Goal: Communication & Community: Answer question/provide support

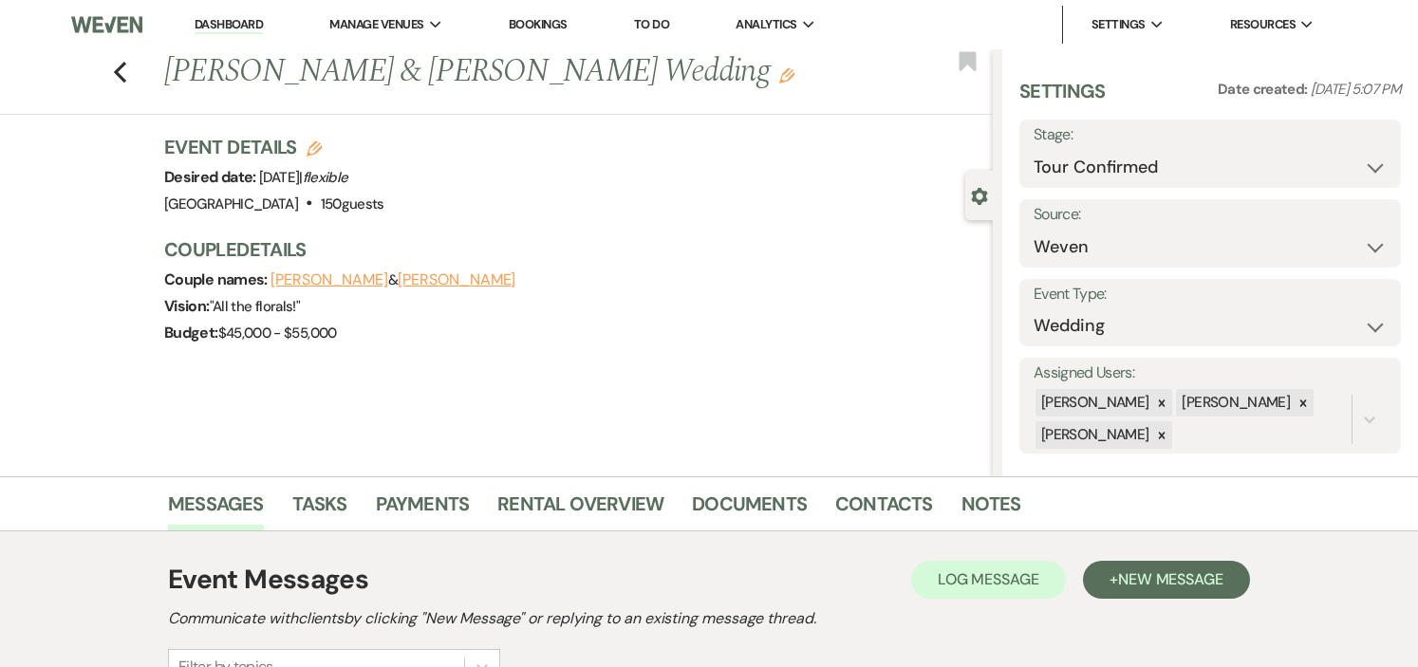
select select "4"
select select "1"
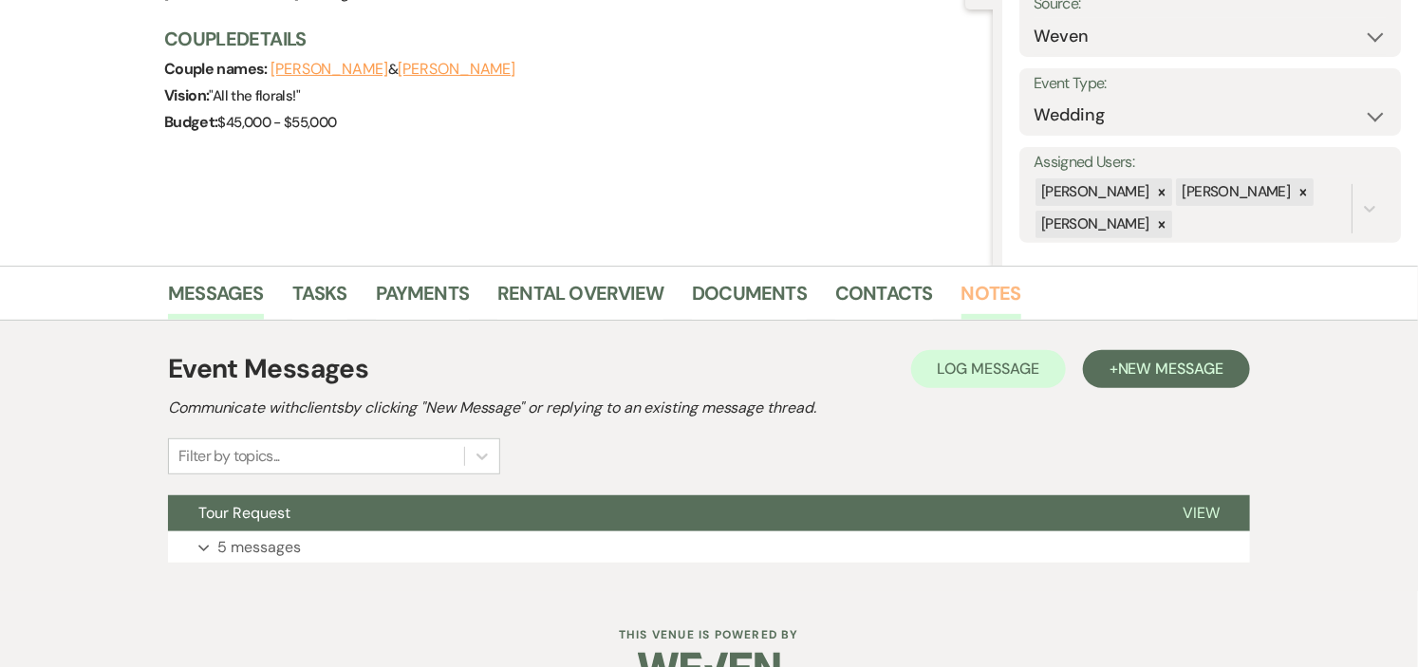
click at [988, 286] on link "Notes" at bounding box center [991, 299] width 60 height 42
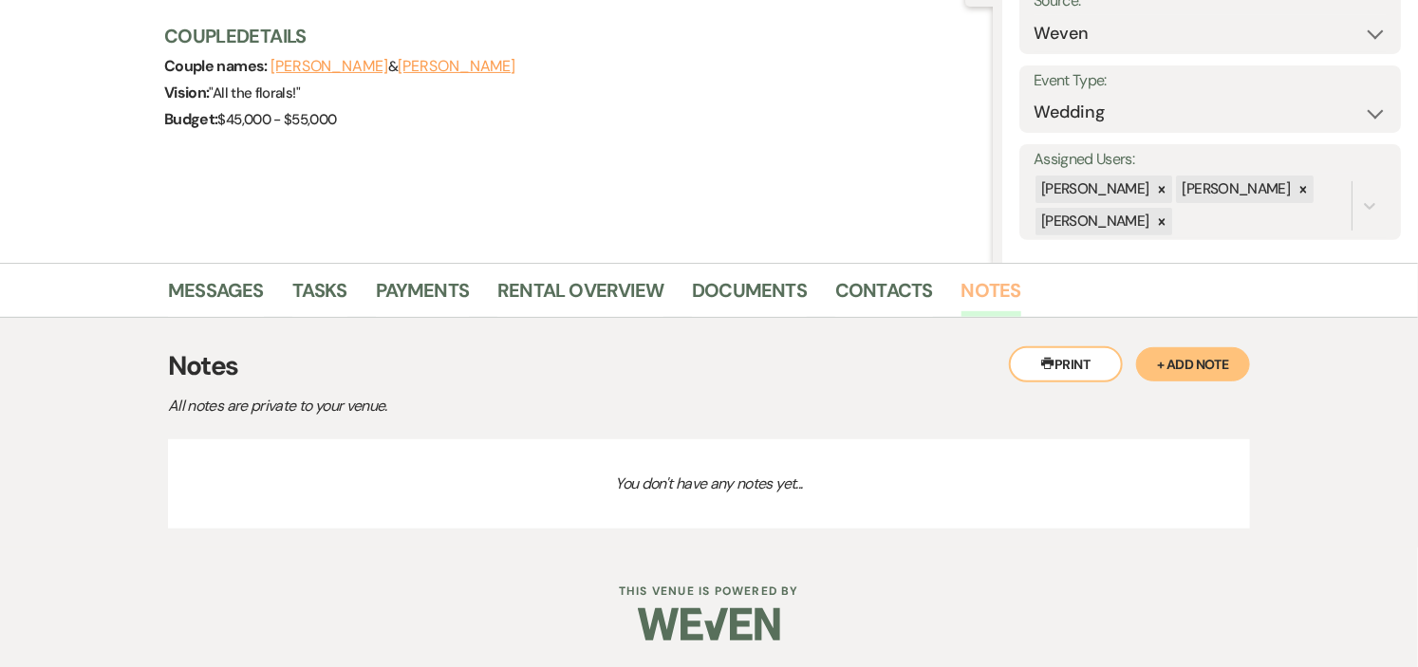
scroll to position [214, 0]
click at [1167, 352] on button "+ Add Note" at bounding box center [1193, 363] width 114 height 34
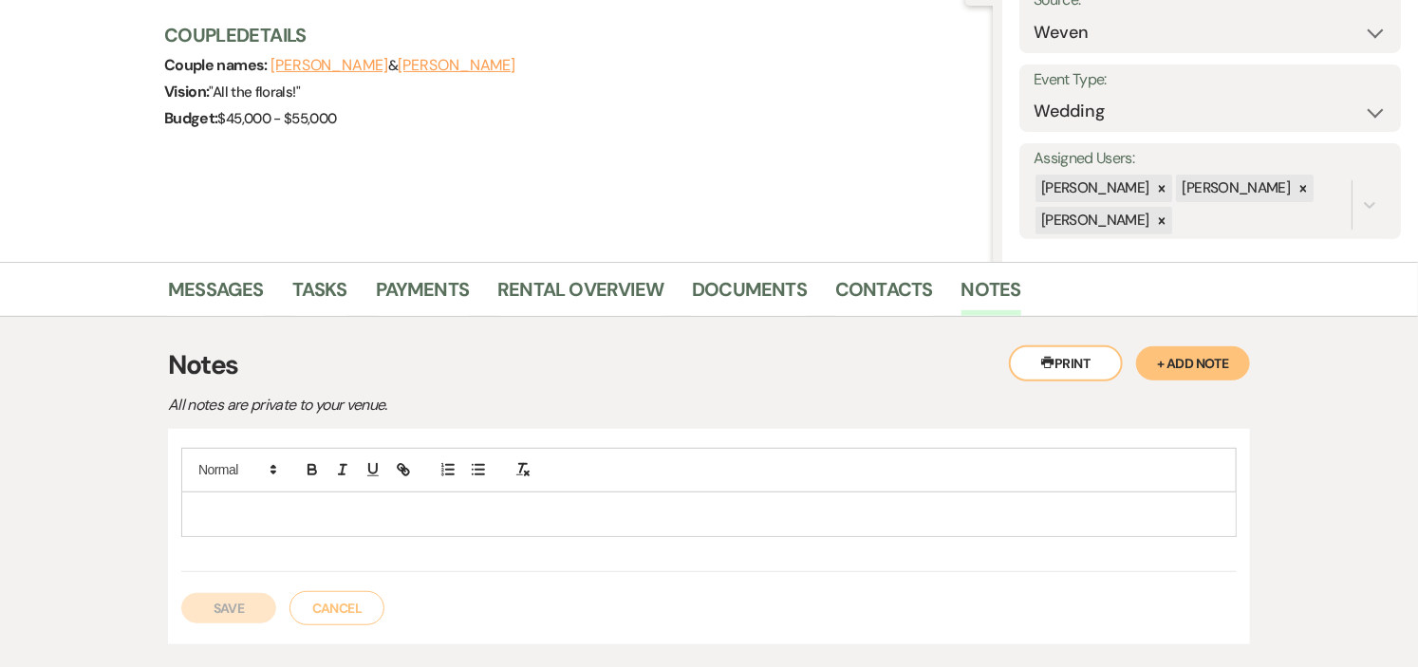
click at [545, 510] on p at bounding box center [708, 514] width 1025 height 21
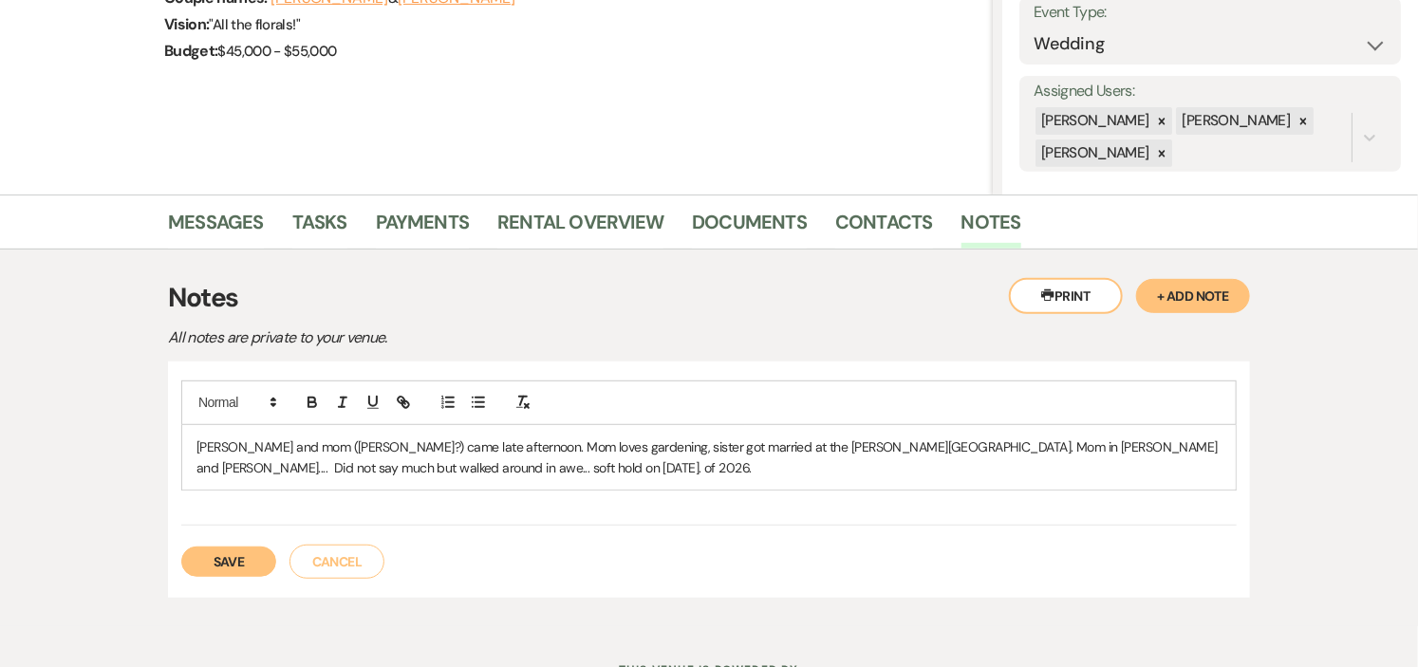
scroll to position [320, 0]
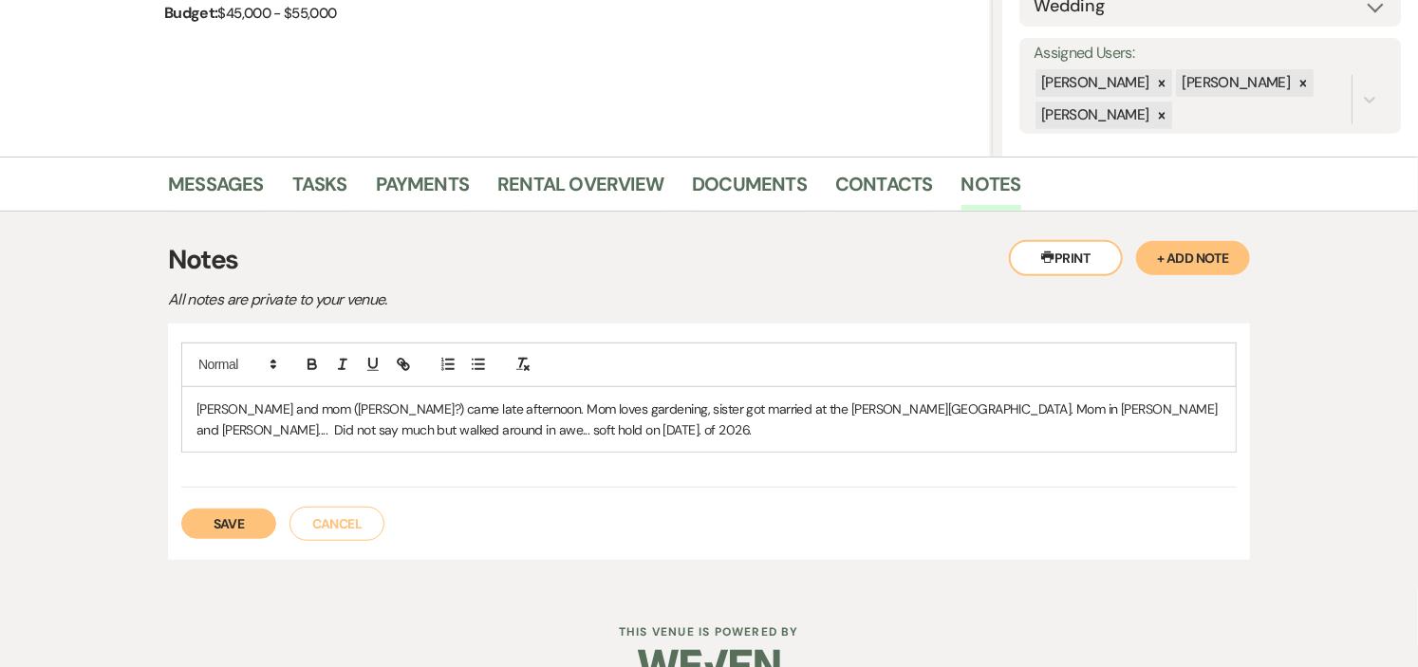
click at [232, 409] on p "[PERSON_NAME] and mom ([PERSON_NAME]?) came late afternoon. Mom loves gardening…" at bounding box center [708, 420] width 1025 height 43
click at [231, 523] on button "Save" at bounding box center [228, 524] width 95 height 30
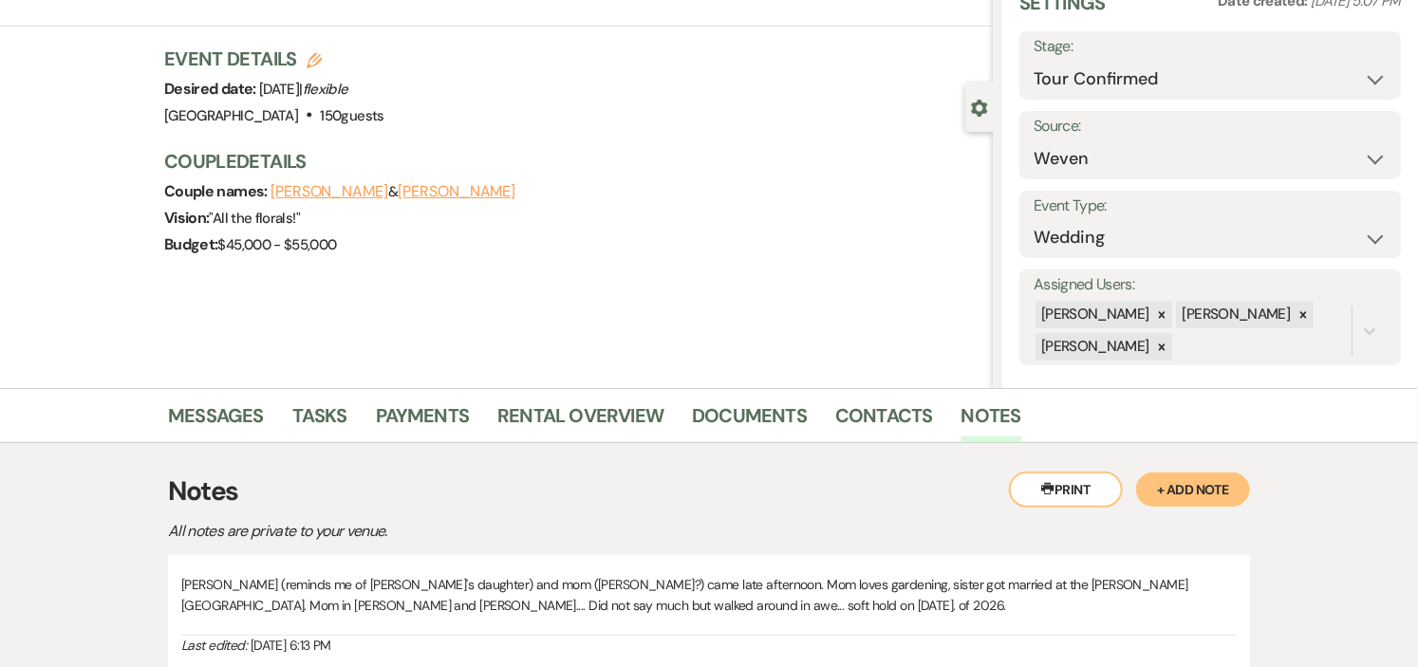
scroll to position [0, 0]
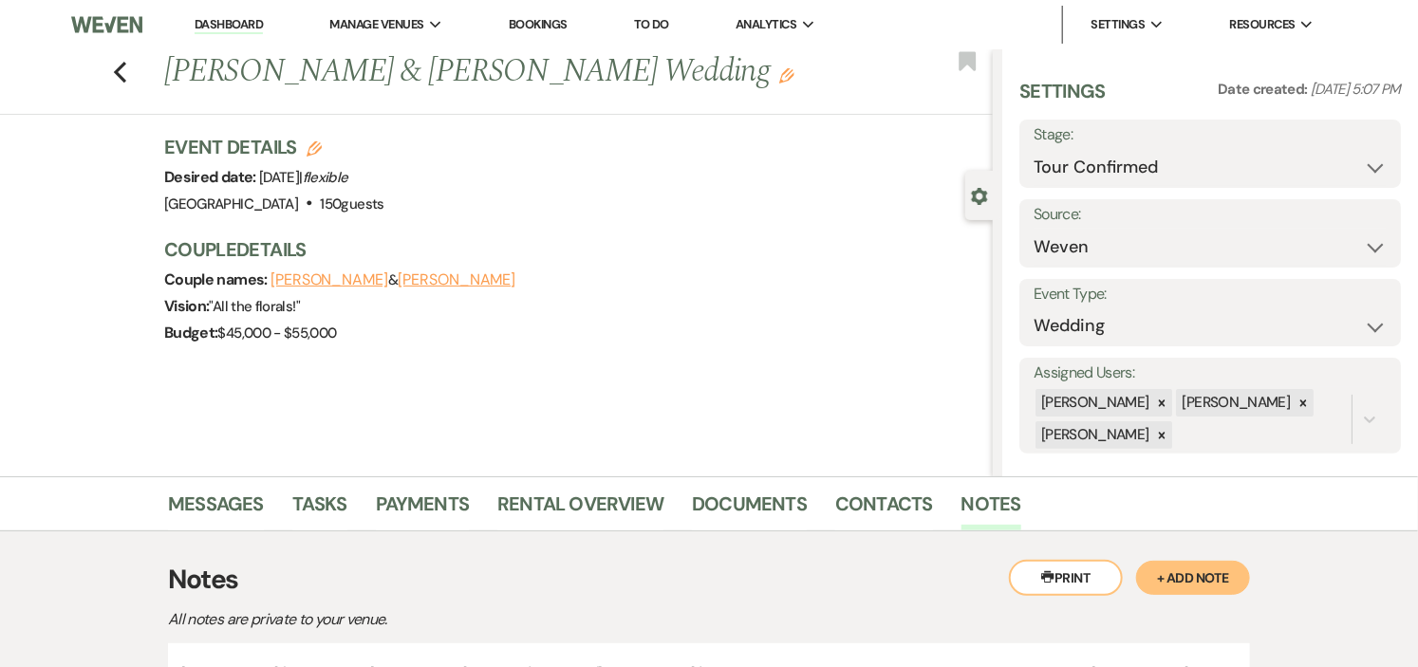
click at [322, 145] on use "button" at bounding box center [313, 148] width 15 height 15
select select "441"
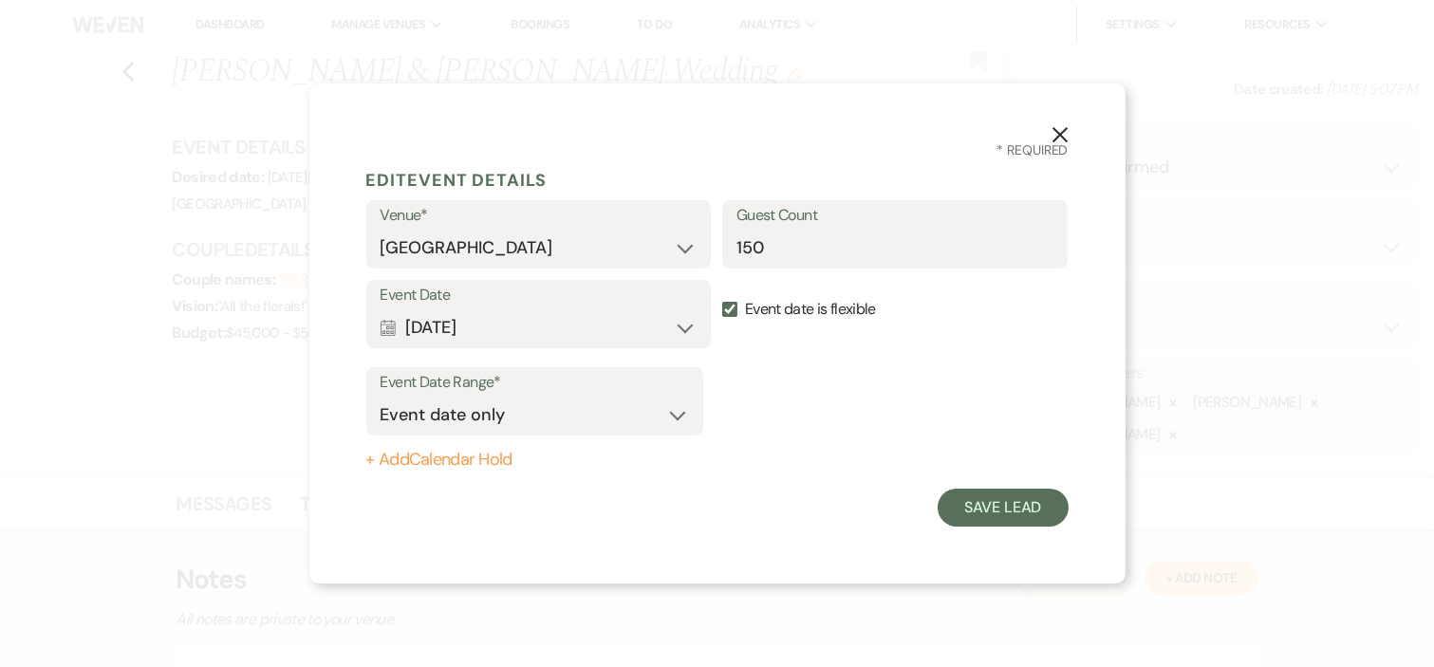
click at [499, 457] on button "+ Add Calendar Hold" at bounding box center [534, 460] width 337 height 19
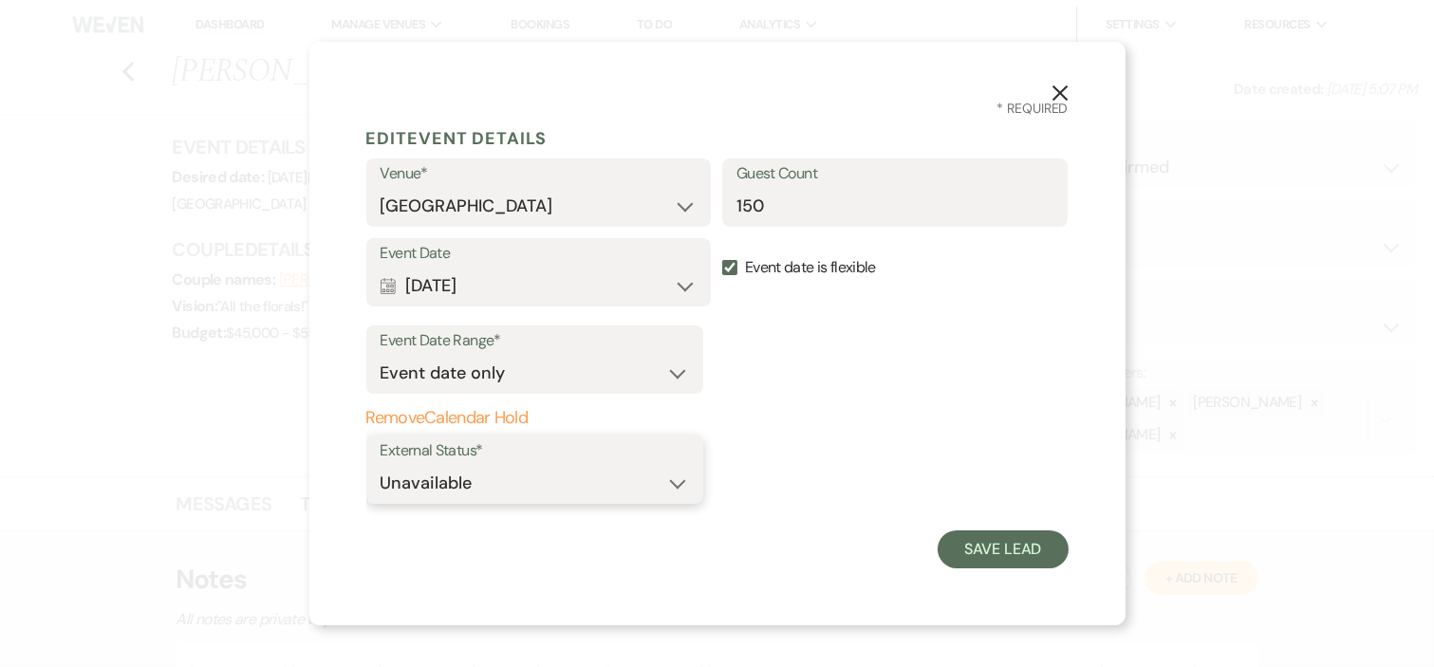
click at [677, 485] on select "Available Unavailable" at bounding box center [534, 483] width 308 height 37
select select "true"
click at [380, 465] on select "Available Unavailable" at bounding box center [534, 483] width 308 height 37
click at [974, 541] on button "Save Lead" at bounding box center [1002, 549] width 130 height 38
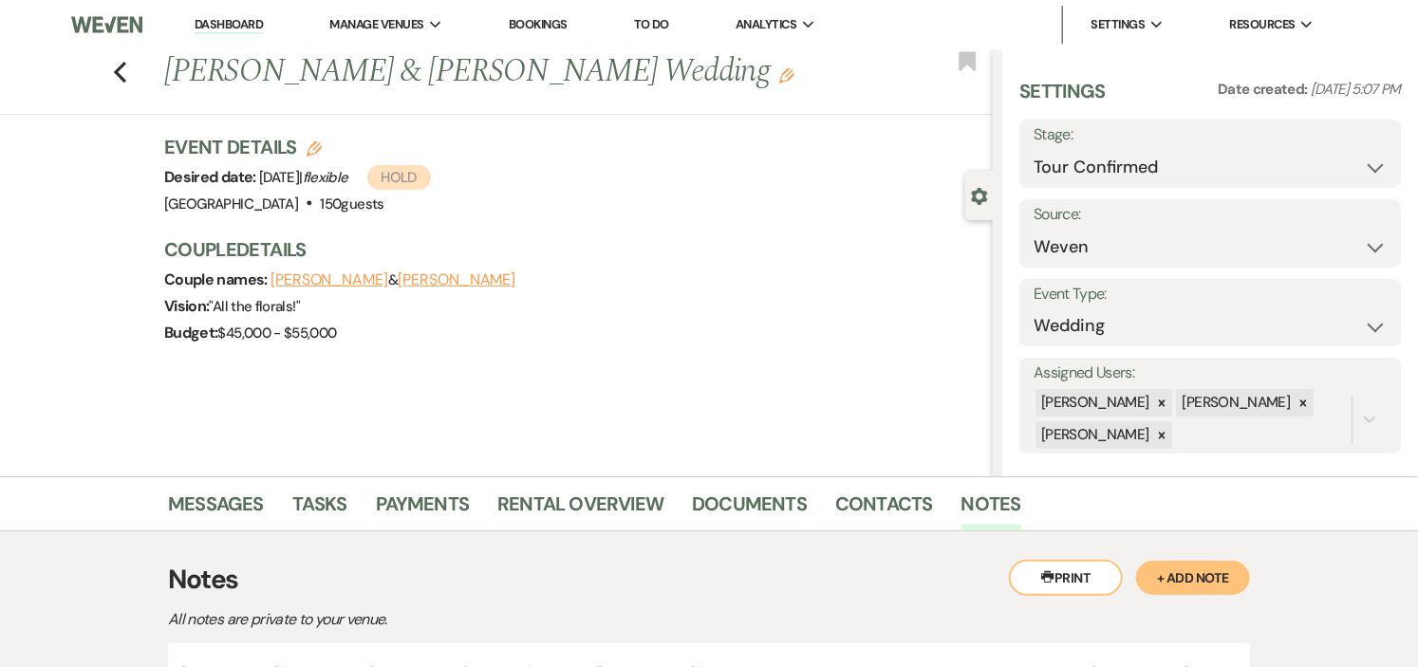
click at [875, 381] on div "Previous [PERSON_NAME] & [PERSON_NAME] Wedding Edit Bookmark Gear Settings Sett…" at bounding box center [496, 262] width 992 height 427
click at [871, 381] on div "Previous [PERSON_NAME] & [PERSON_NAME] Wedding Edit Bookmark Gear Settings Sett…" at bounding box center [496, 262] width 992 height 427
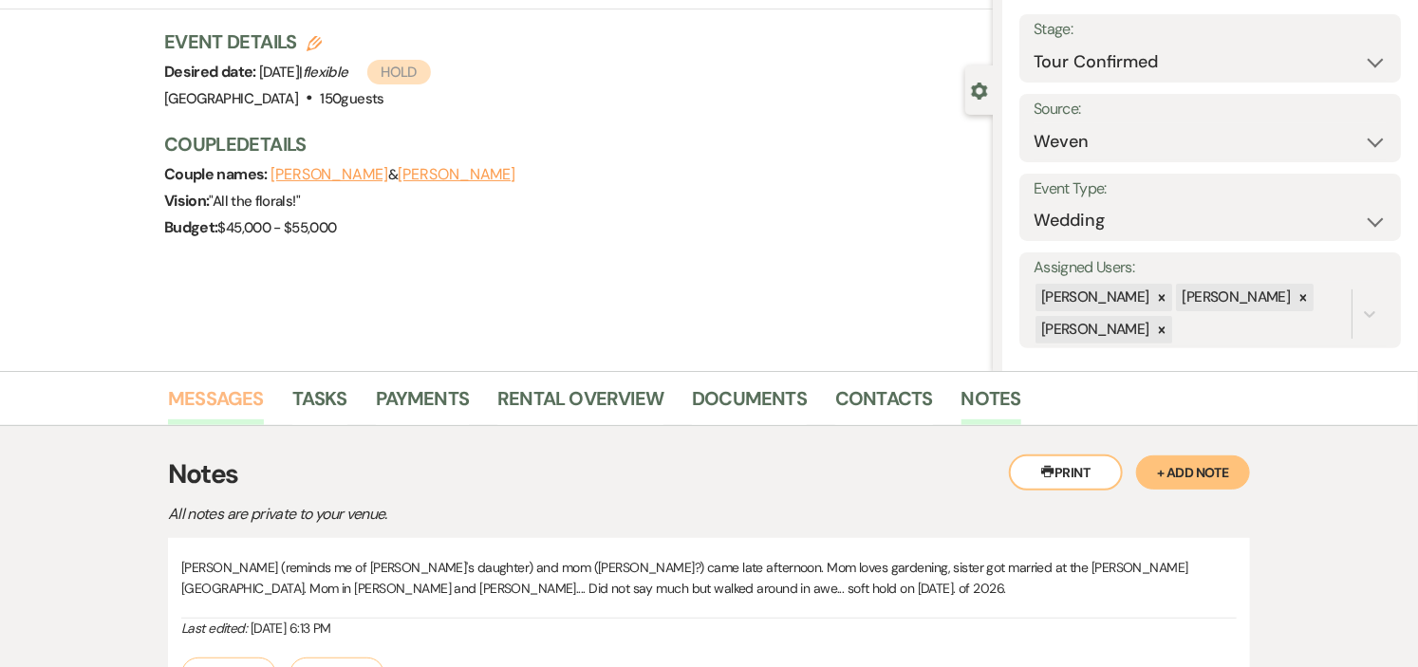
click at [241, 397] on link "Messages" at bounding box center [216, 404] width 96 height 42
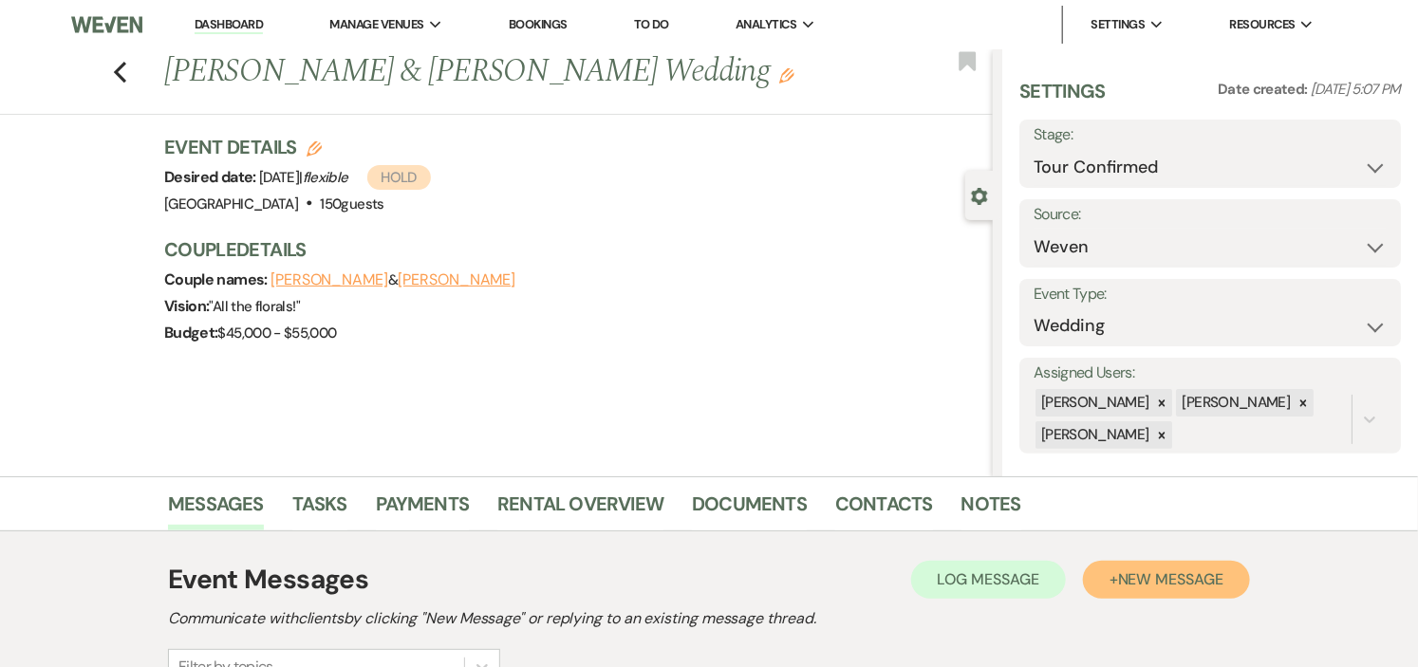
click at [1151, 571] on span "New Message" at bounding box center [1170, 579] width 105 height 20
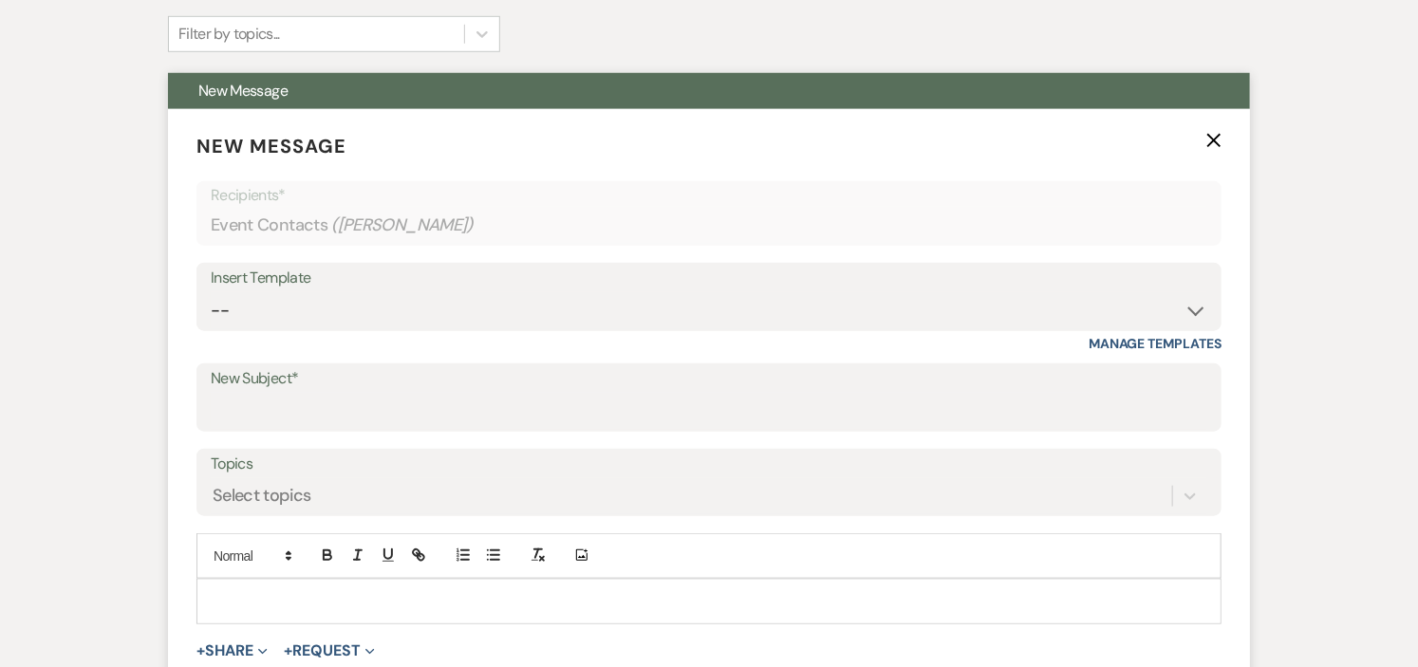
scroll to position [632, 0]
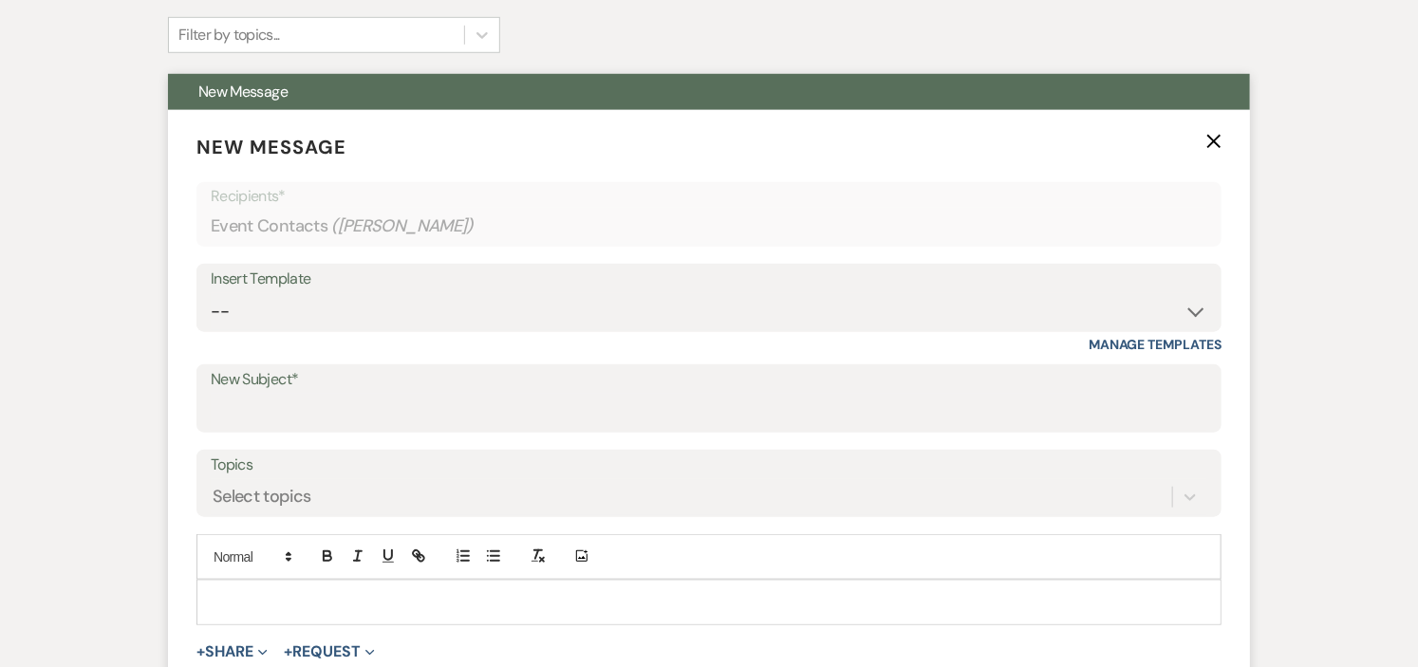
click at [1210, 142] on icon "X" at bounding box center [1213, 141] width 15 height 15
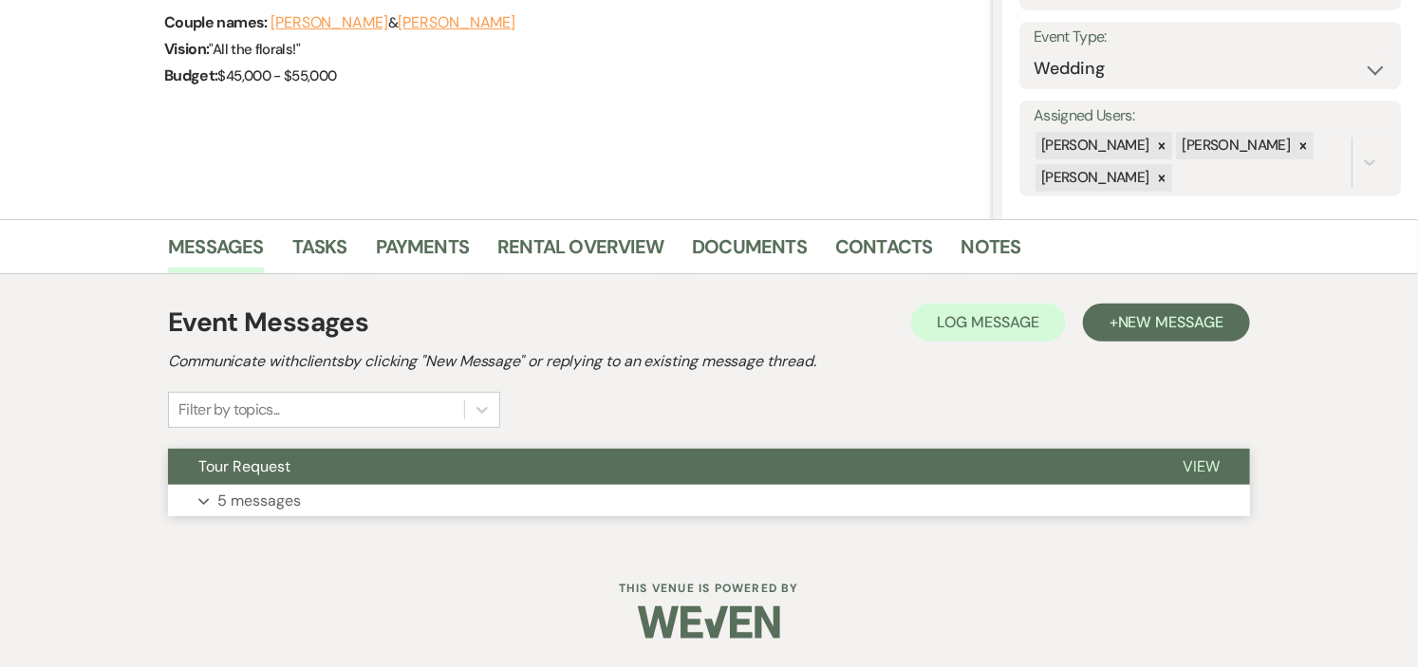
click at [748, 466] on button "Tour Request" at bounding box center [660, 467] width 984 height 36
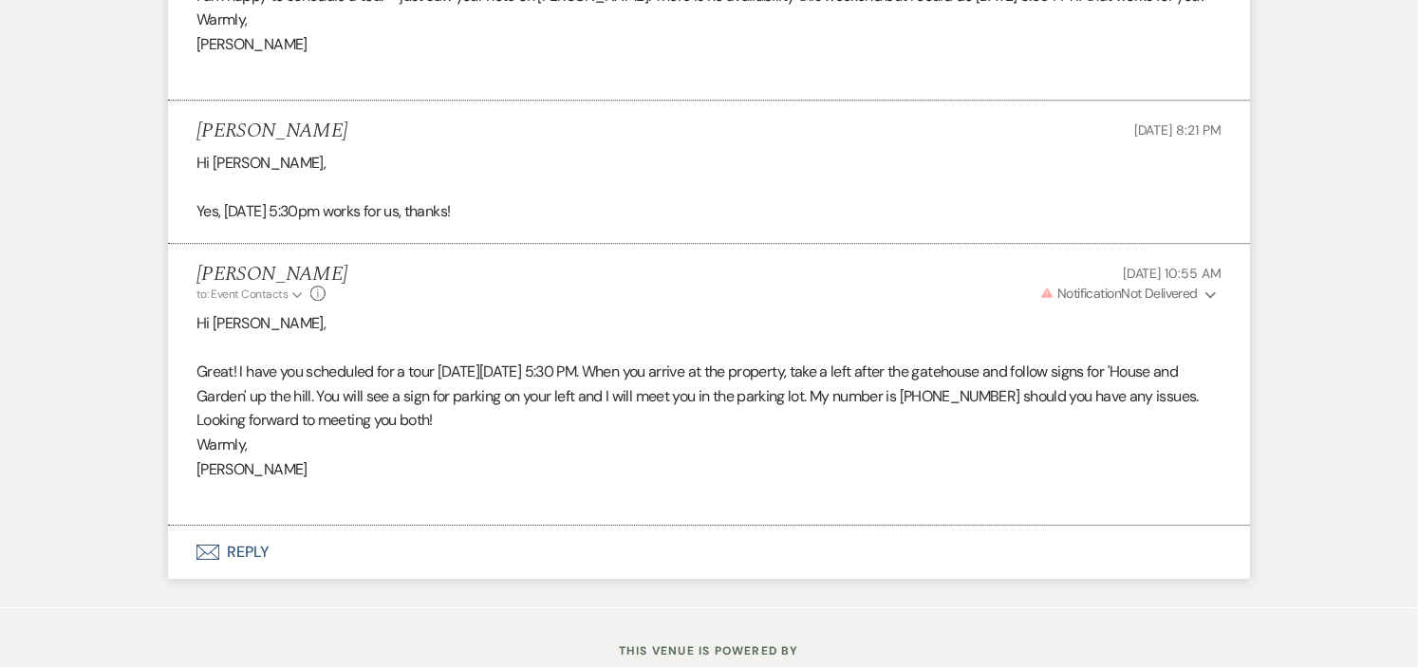
scroll to position [2365, 0]
click at [234, 578] on button "Envelope Reply" at bounding box center [709, 551] width 1082 height 53
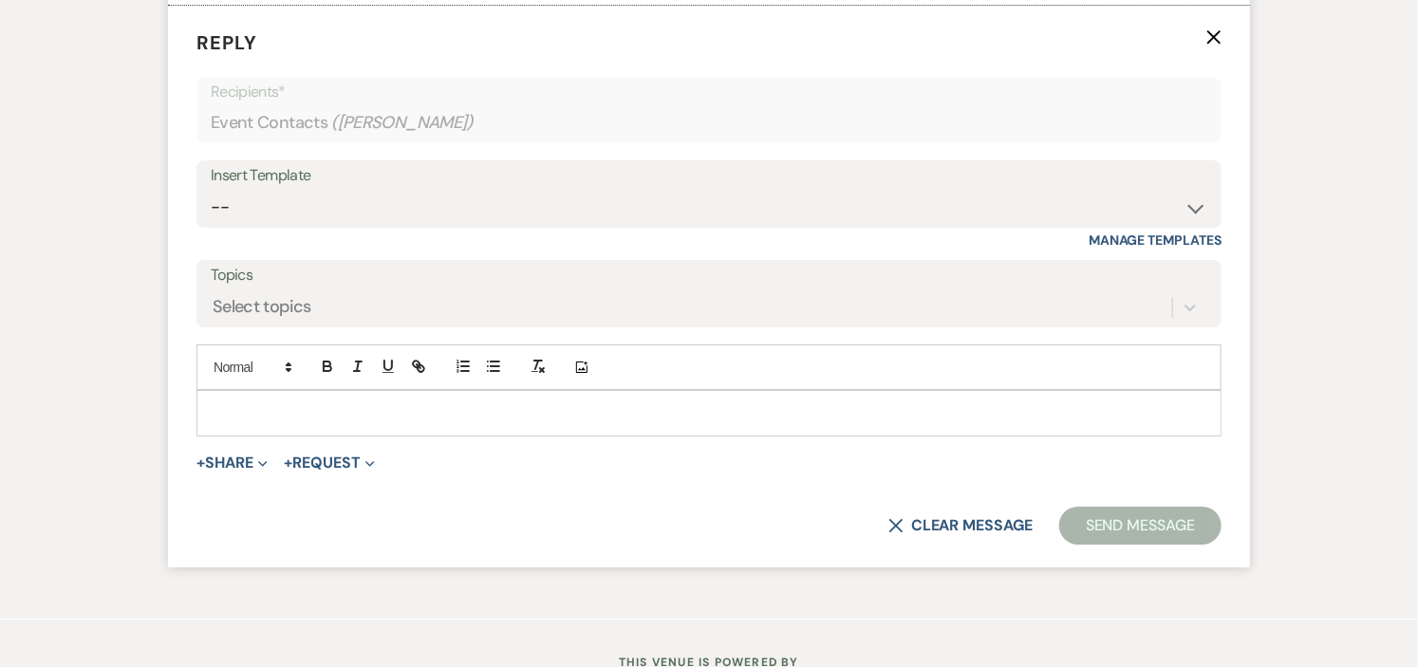
scroll to position [2887, 0]
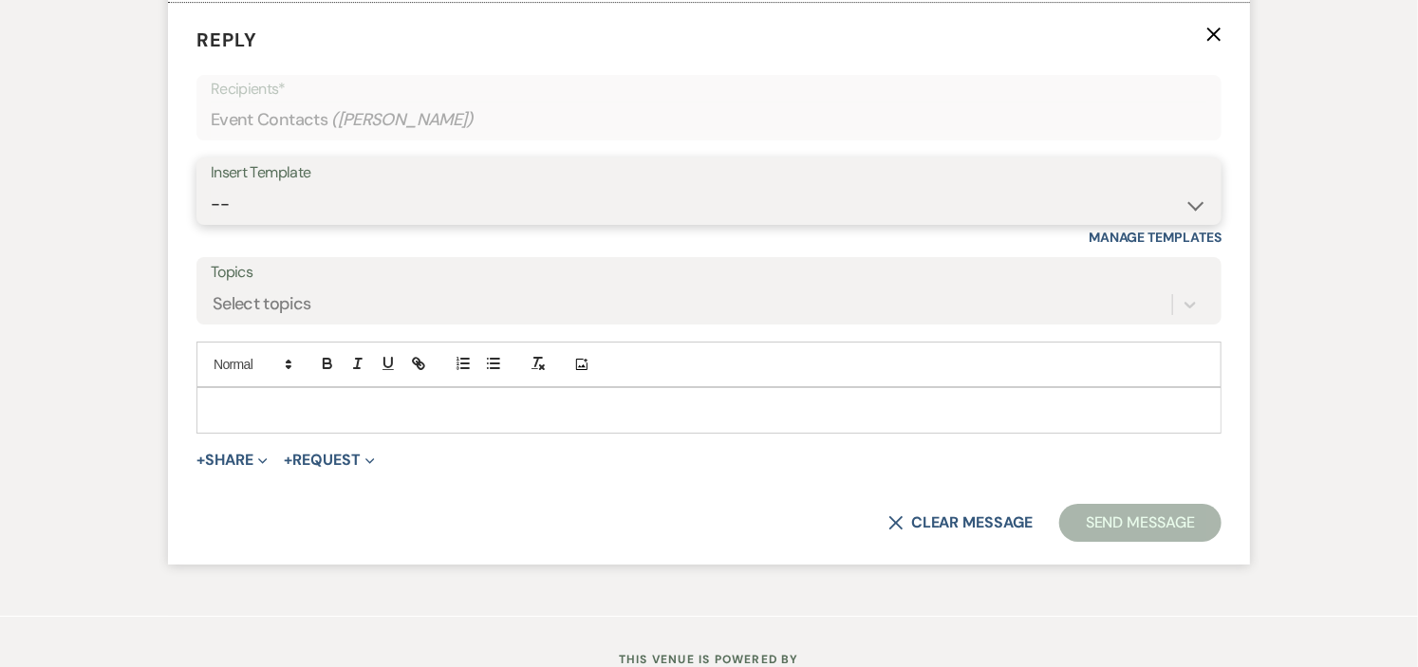
click at [1199, 223] on select "-- Weven Planning Portal Introduction (Booked Events) Initial Inquiry Response …" at bounding box center [709, 204] width 996 height 37
select select "1000"
click at [211, 223] on select "-- Weven Planning Portal Introduction (Booked Events) Initial Inquiry Response …" at bounding box center [709, 204] width 996 height 37
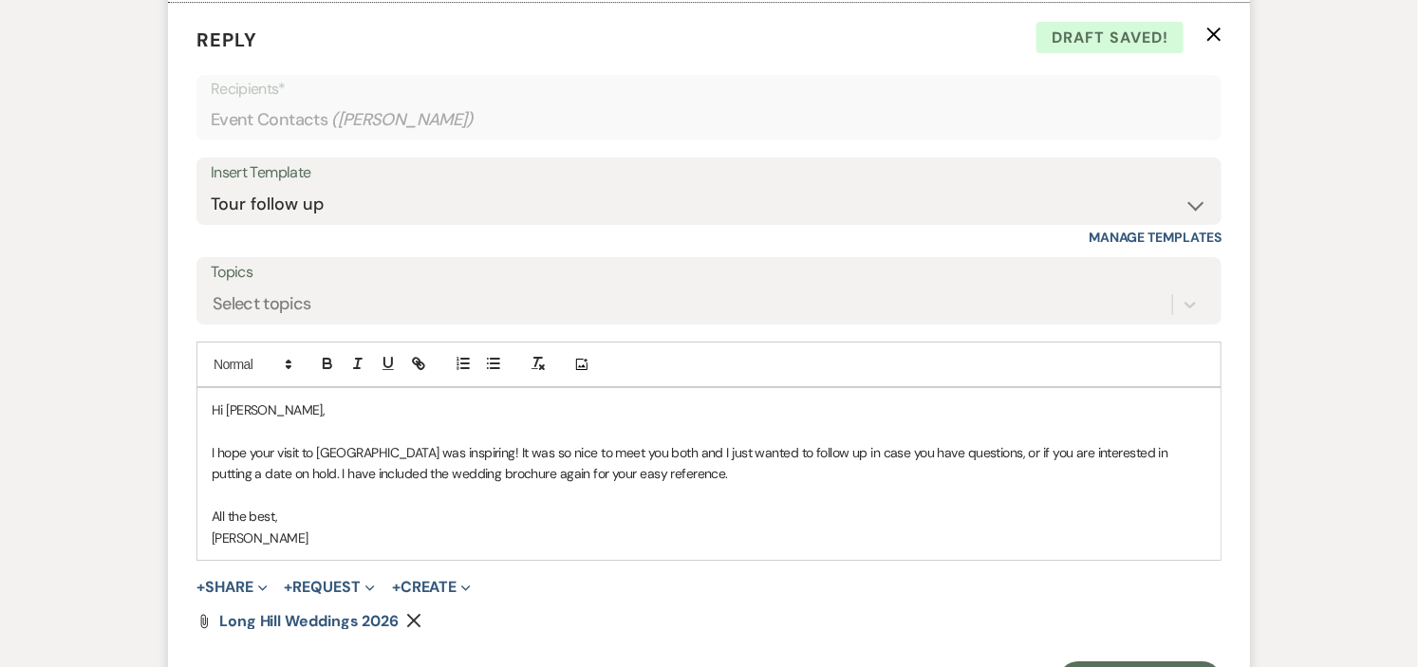
drag, startPoint x: 623, startPoint y: 503, endPoint x: 639, endPoint y: 488, distance: 21.5
click at [627, 485] on p "I hope your visit to [GEOGRAPHIC_DATA] was inspiring! It was so nice to meet yo…" at bounding box center [709, 463] width 994 height 43
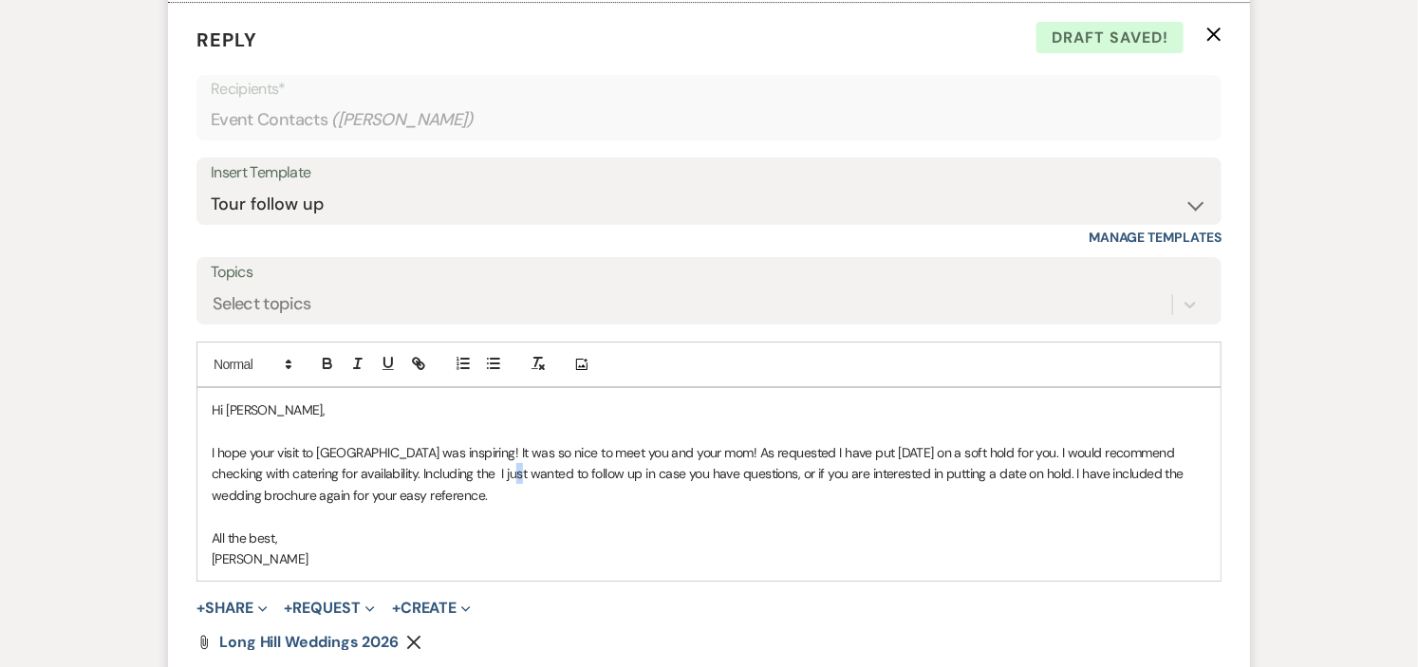
click at [477, 506] on p "I hope your visit to [GEOGRAPHIC_DATA] was inspiring! It was so nice to meet yo…" at bounding box center [709, 474] width 994 height 64
click at [516, 506] on p "I hope your visit to [GEOGRAPHIC_DATA] was inspiring! It was so nice to meet yo…" at bounding box center [709, 474] width 994 height 64
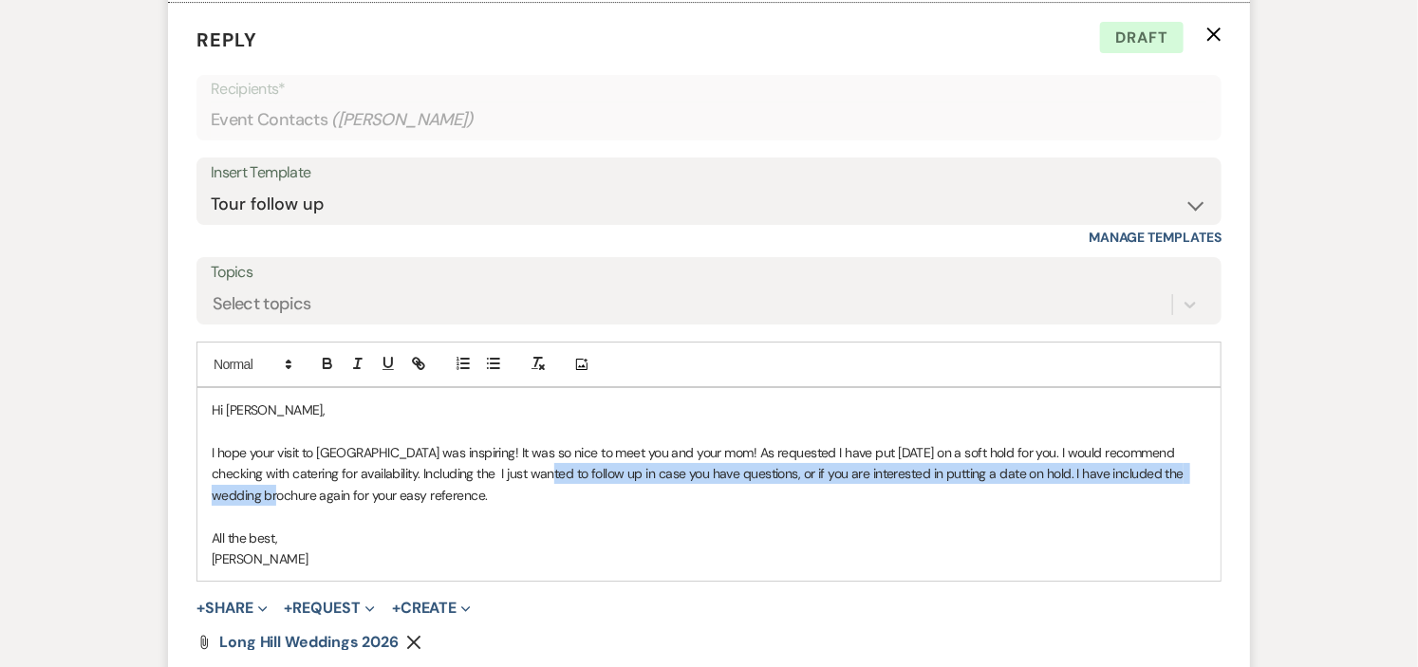
drag, startPoint x: 501, startPoint y: 524, endPoint x: 1191, endPoint y: 523, distance: 689.8
click at [1191, 506] on p "I hope your visit to [GEOGRAPHIC_DATA] was inspiring! It was so nice to meet yo…" at bounding box center [709, 474] width 994 height 64
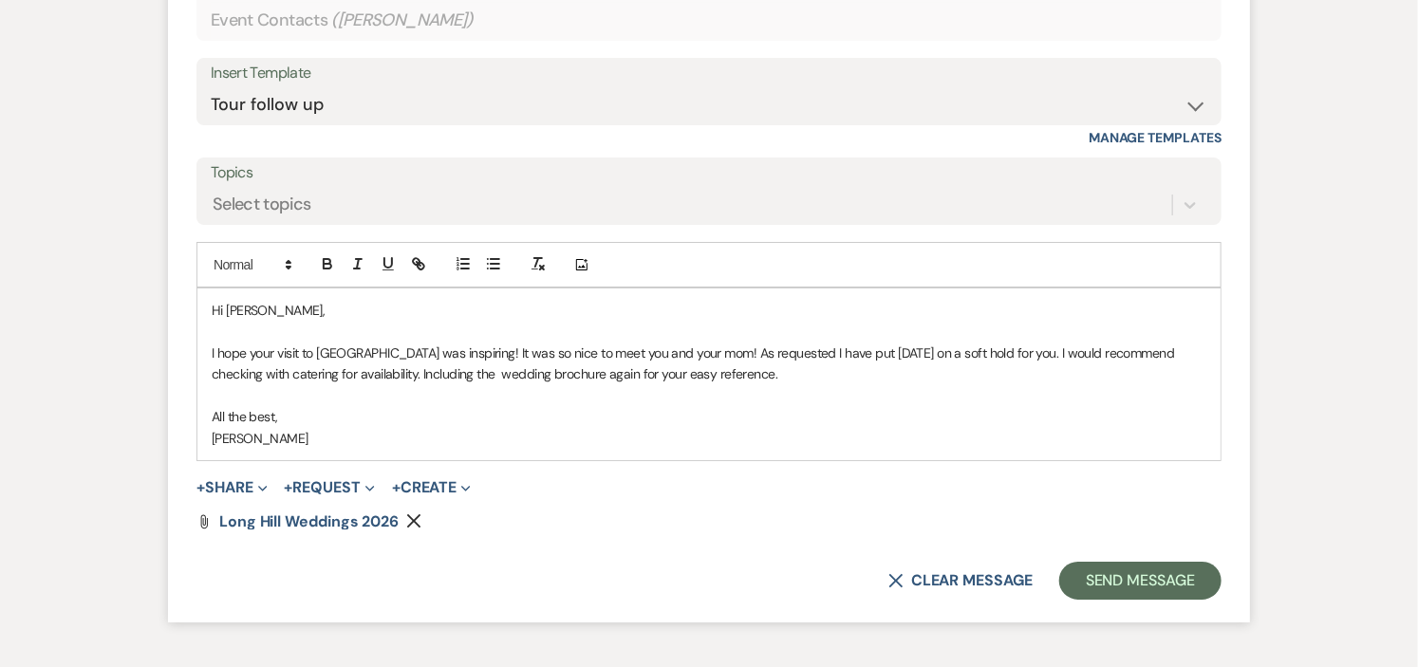
scroll to position [2993, 0]
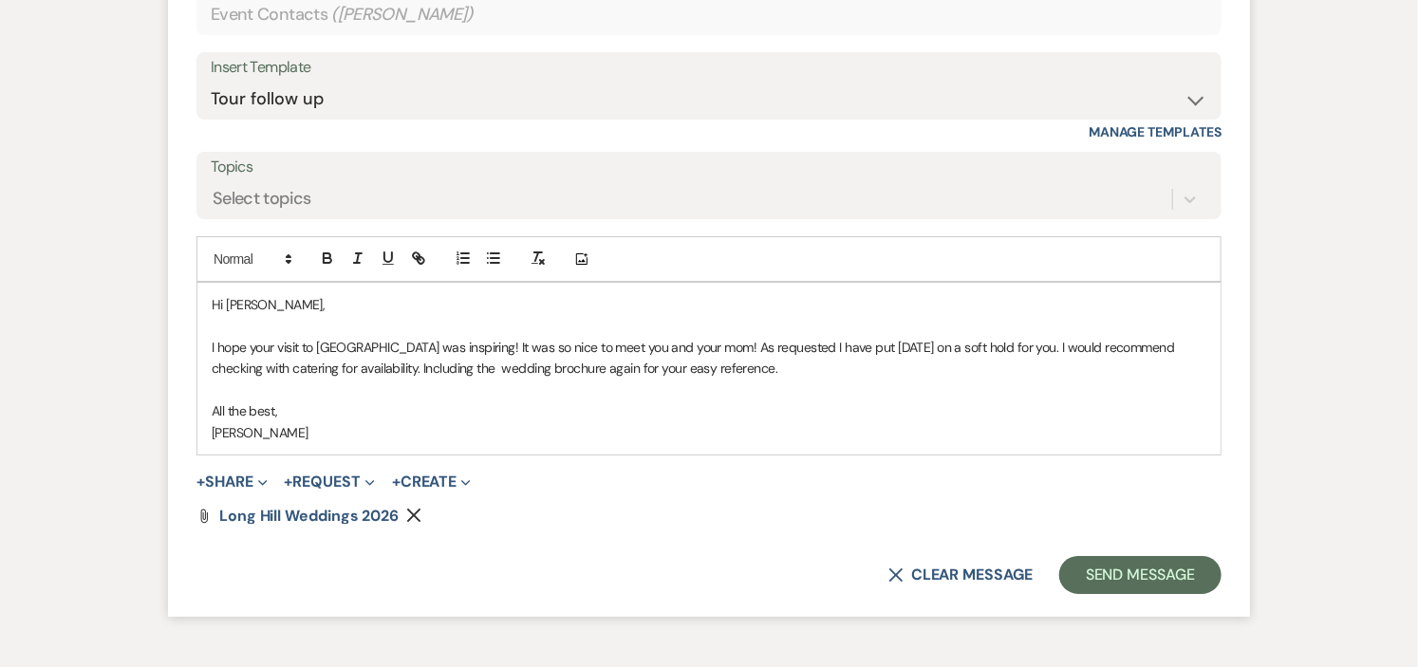
click at [868, 380] on p "I hope your visit to [GEOGRAPHIC_DATA] was inspiring! It was so nice to meet yo…" at bounding box center [709, 358] width 994 height 43
click at [774, 380] on p "I hope your visit to [GEOGRAPHIC_DATA] was inspiring! It was so nice to meet yo…" at bounding box center [709, 358] width 994 height 43
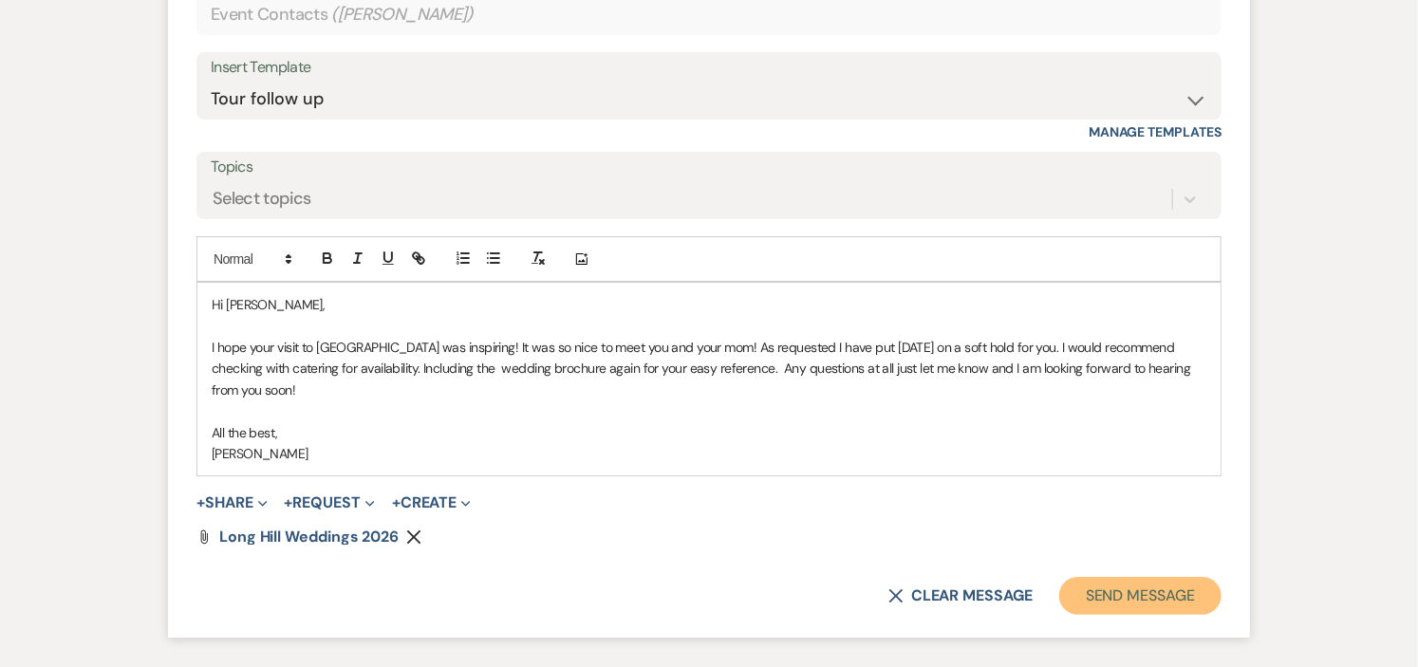
click at [1136, 615] on button "Send Message" at bounding box center [1140, 596] width 162 height 38
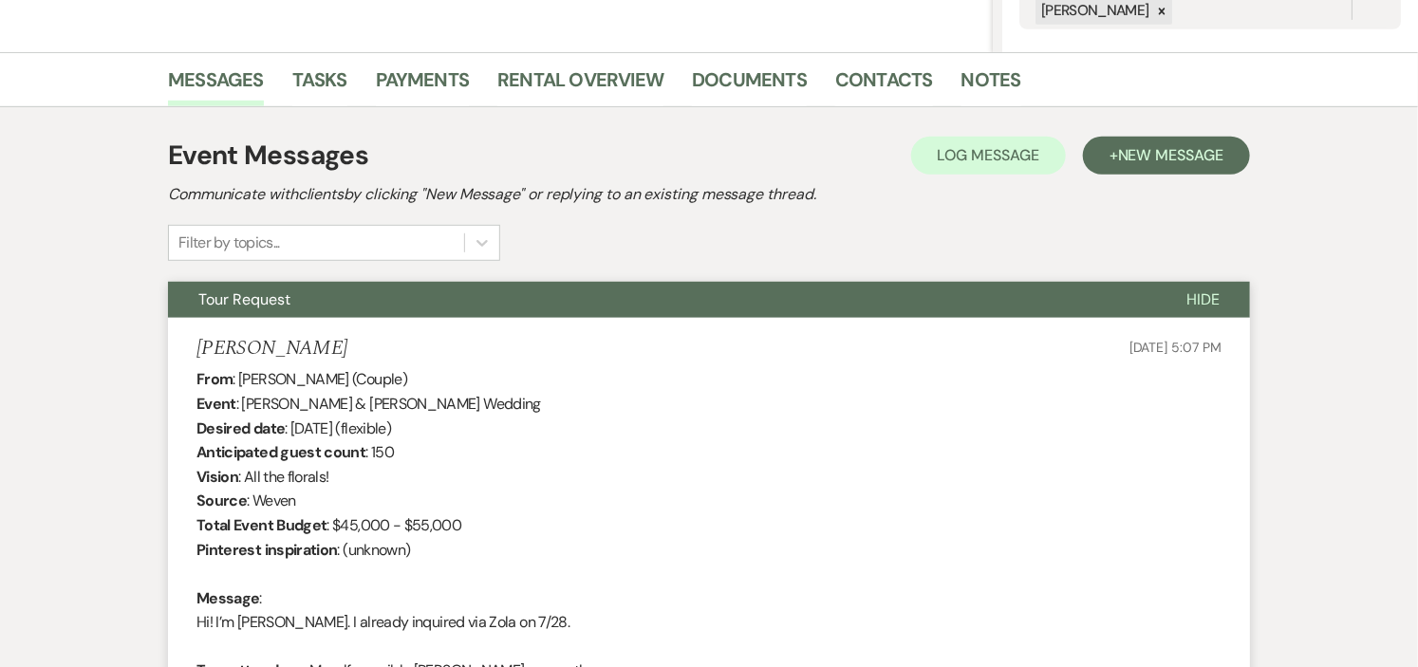
scroll to position [0, 0]
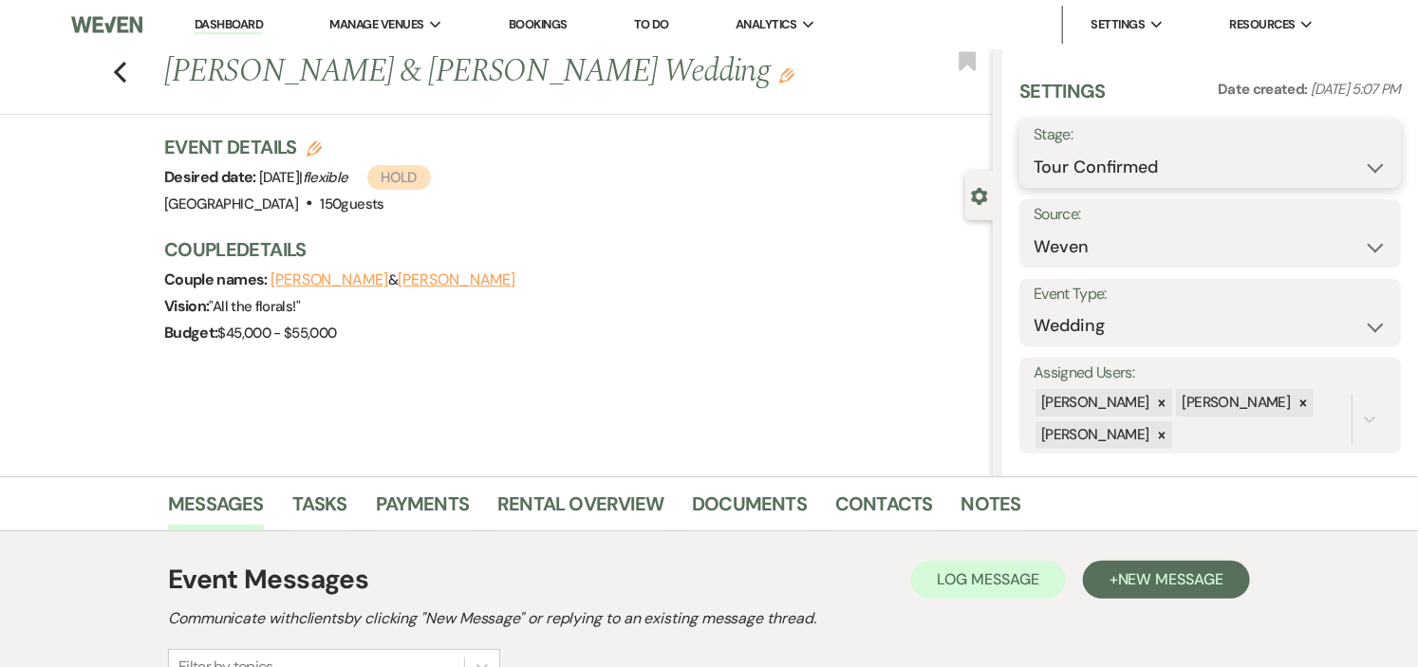
click at [1355, 167] on select "Inquiry Follow Up Tour Requested Tour Confirmed Toured Proposal Sent Booked Lost" at bounding box center [1209, 167] width 353 height 37
select select "5"
click at [1033, 149] on select "Inquiry Follow Up Tour Requested Tour Confirmed Toured Proposal Sent Booked Lost" at bounding box center [1209, 167] width 353 height 37
click at [964, 61] on use "button" at bounding box center [966, 60] width 17 height 19
click at [1349, 153] on button "Save" at bounding box center [1361, 154] width 79 height 38
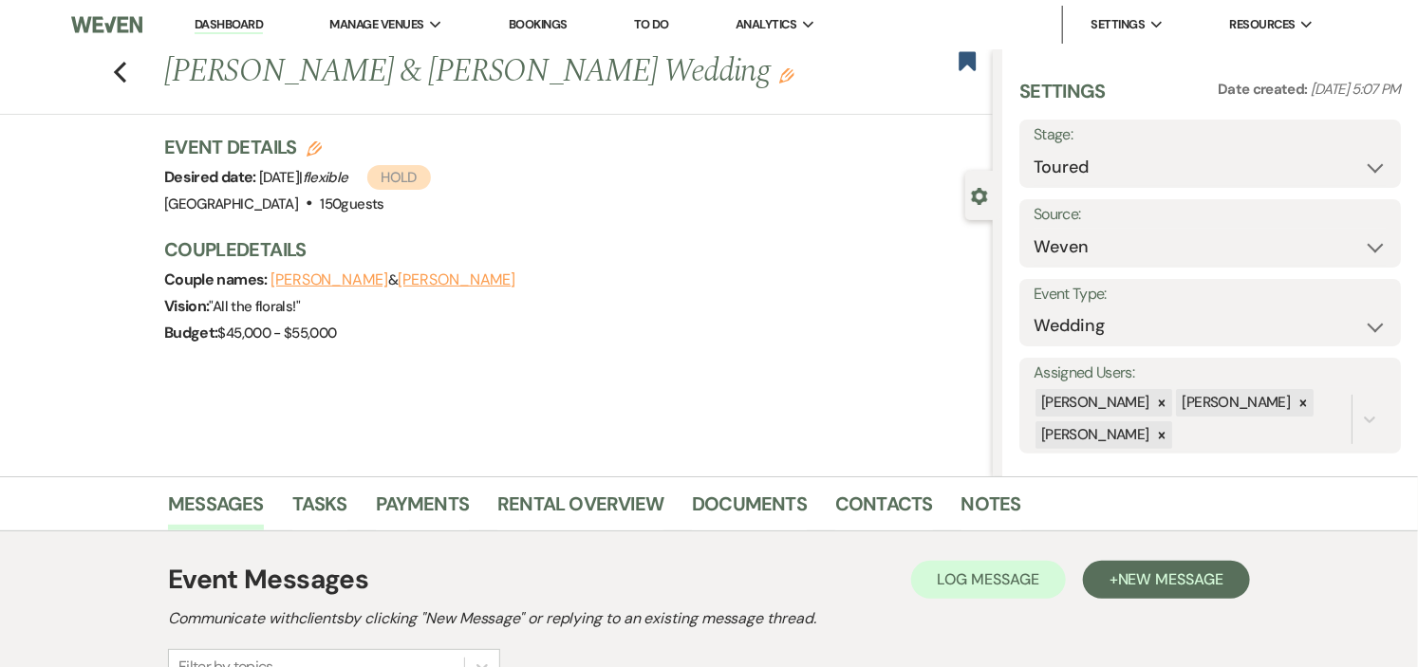
drag, startPoint x: 228, startPoint y: 19, endPoint x: 373, endPoint y: 44, distance: 147.3
click at [228, 19] on link "Dashboard" at bounding box center [229, 25] width 68 height 18
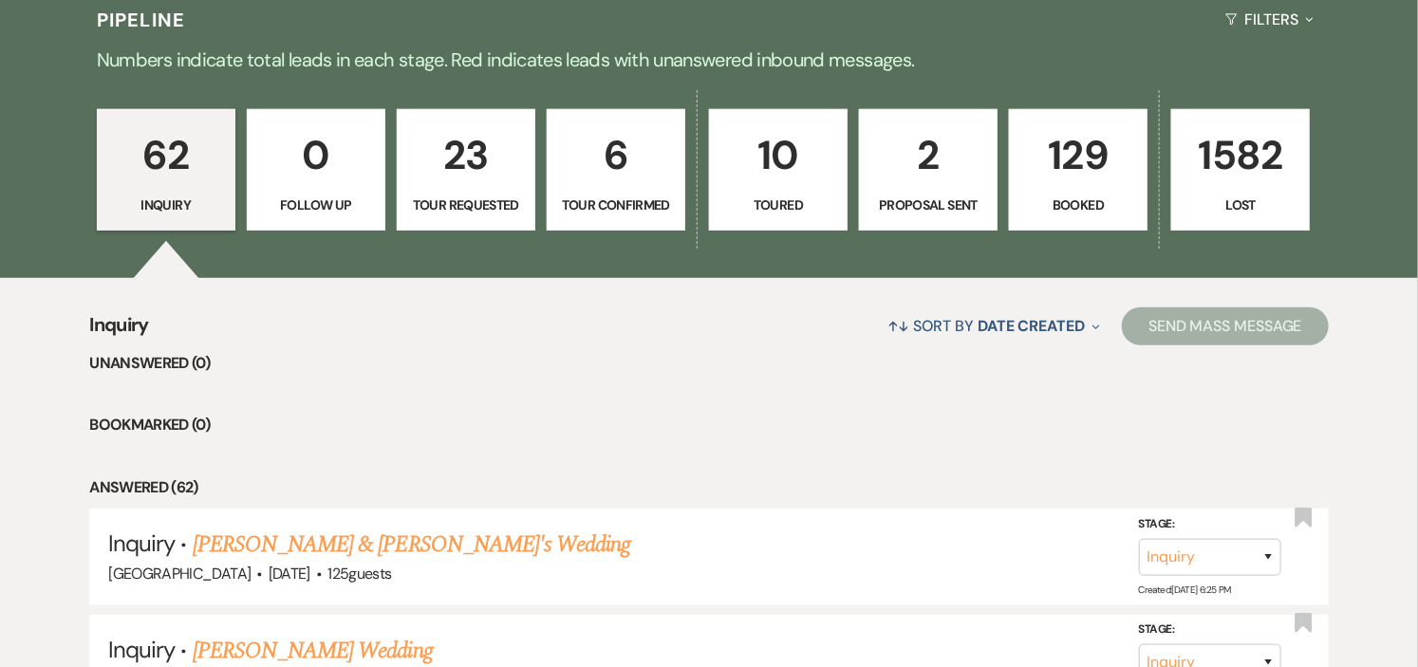
scroll to position [421, 0]
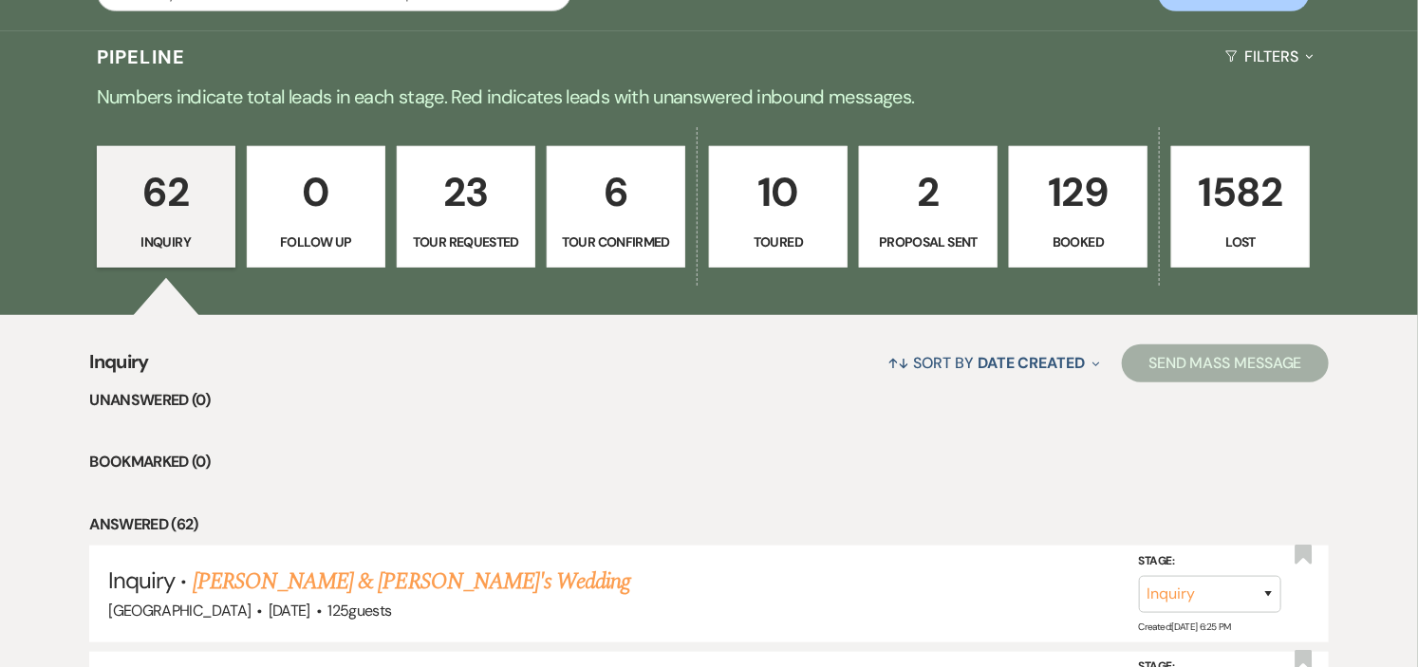
click at [628, 243] on p "Tour Confirmed" at bounding box center [616, 242] width 114 height 21
select select "4"
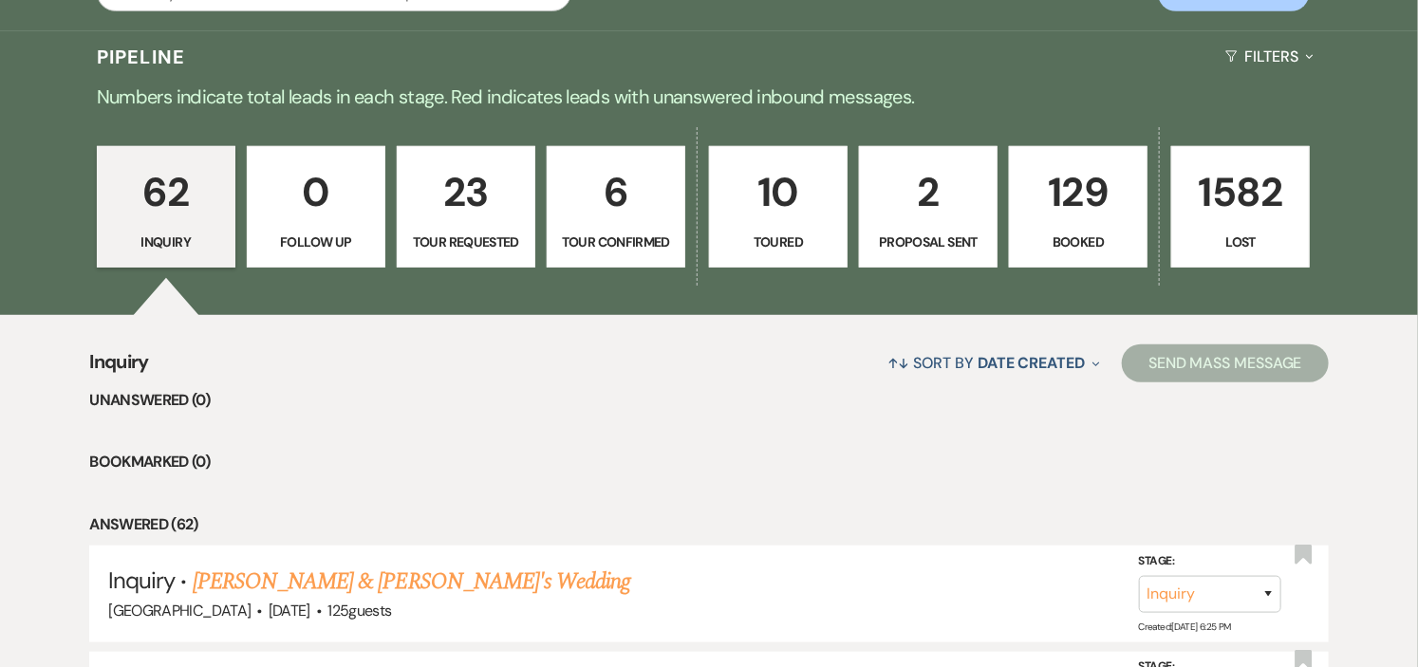
select select "4"
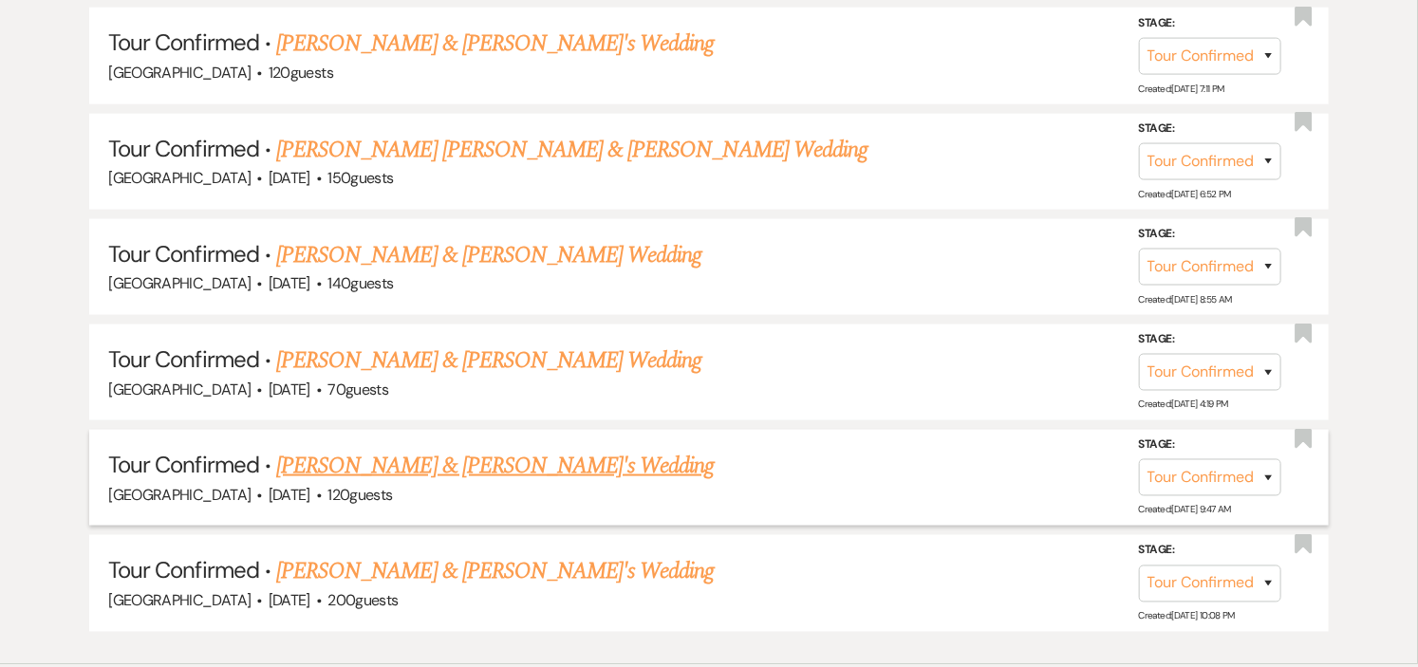
scroll to position [843, 0]
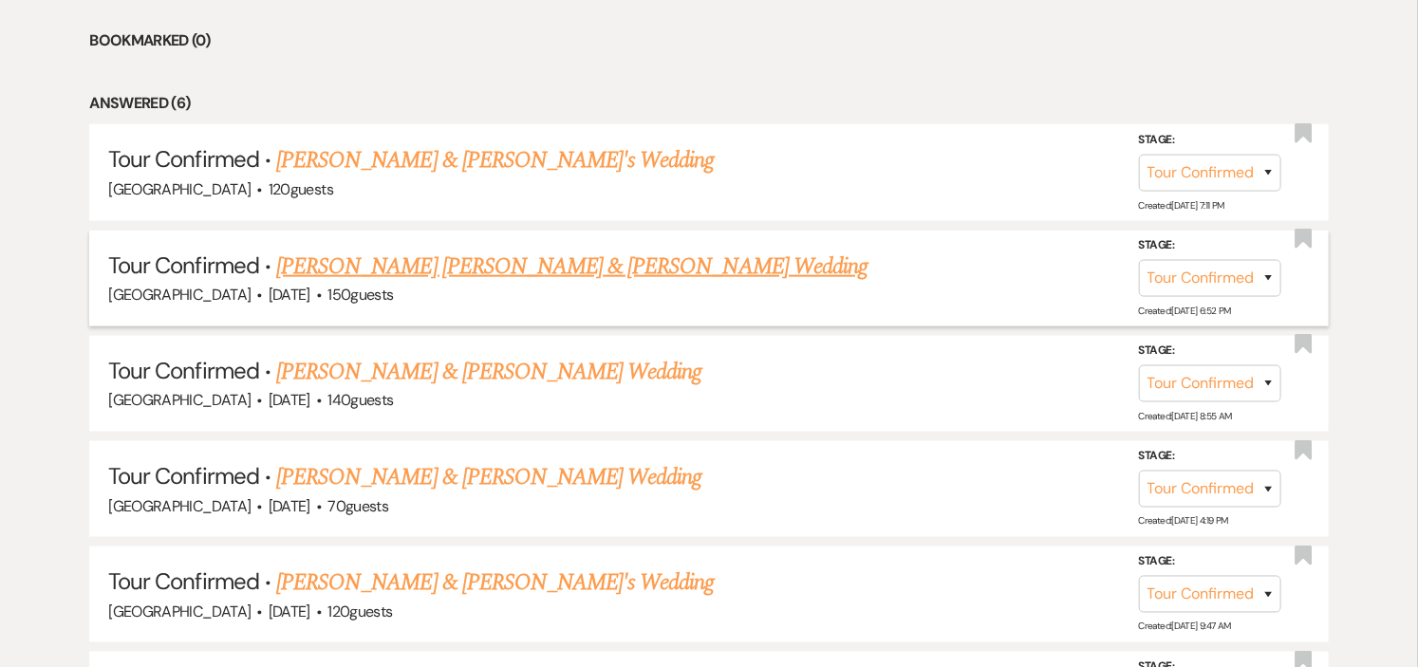
click at [410, 252] on link "[PERSON_NAME] [PERSON_NAME] & [PERSON_NAME] Wedding" at bounding box center [571, 267] width 591 height 34
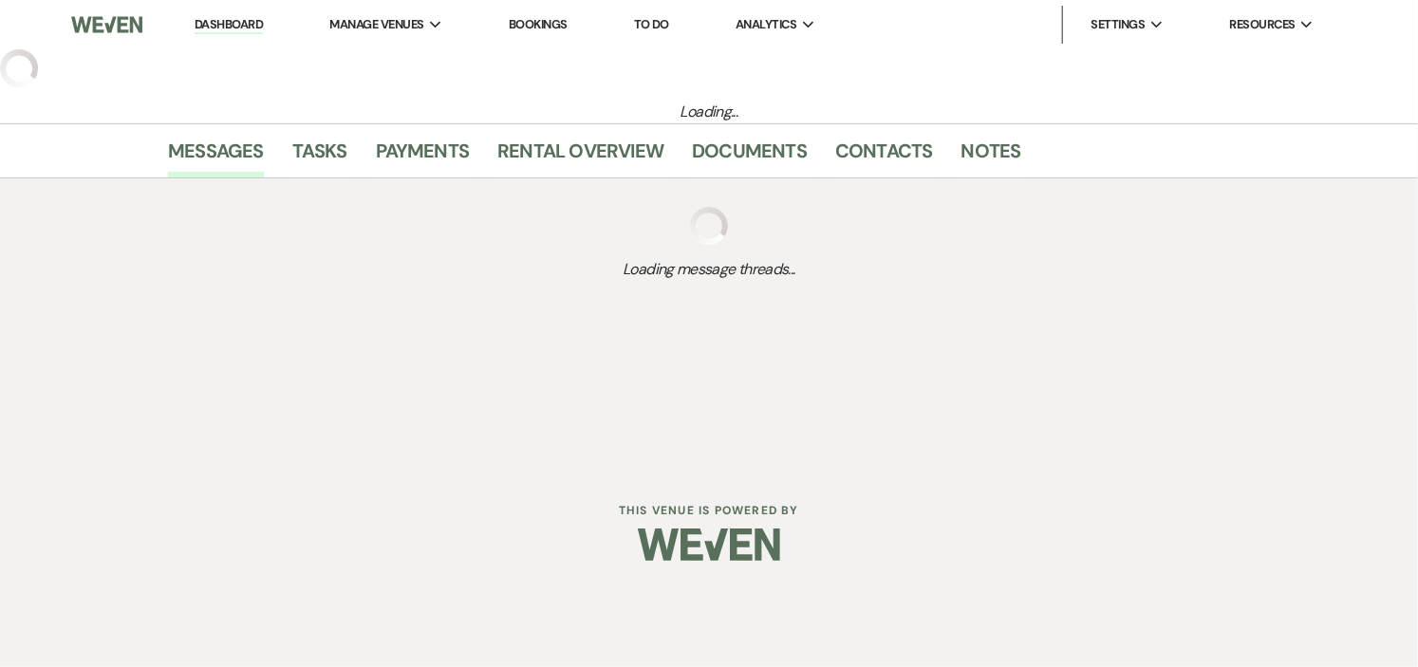
select select "4"
select select "1"
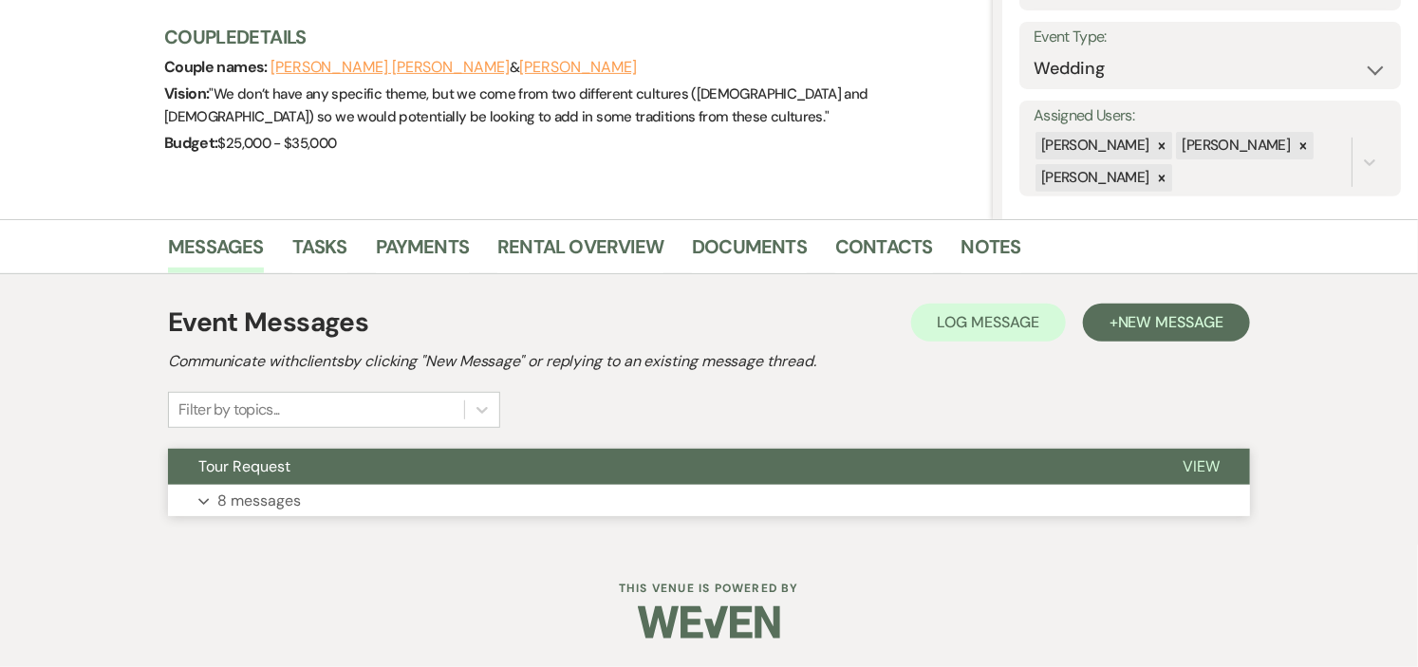
click at [421, 481] on button "Tour Request" at bounding box center [660, 467] width 984 height 36
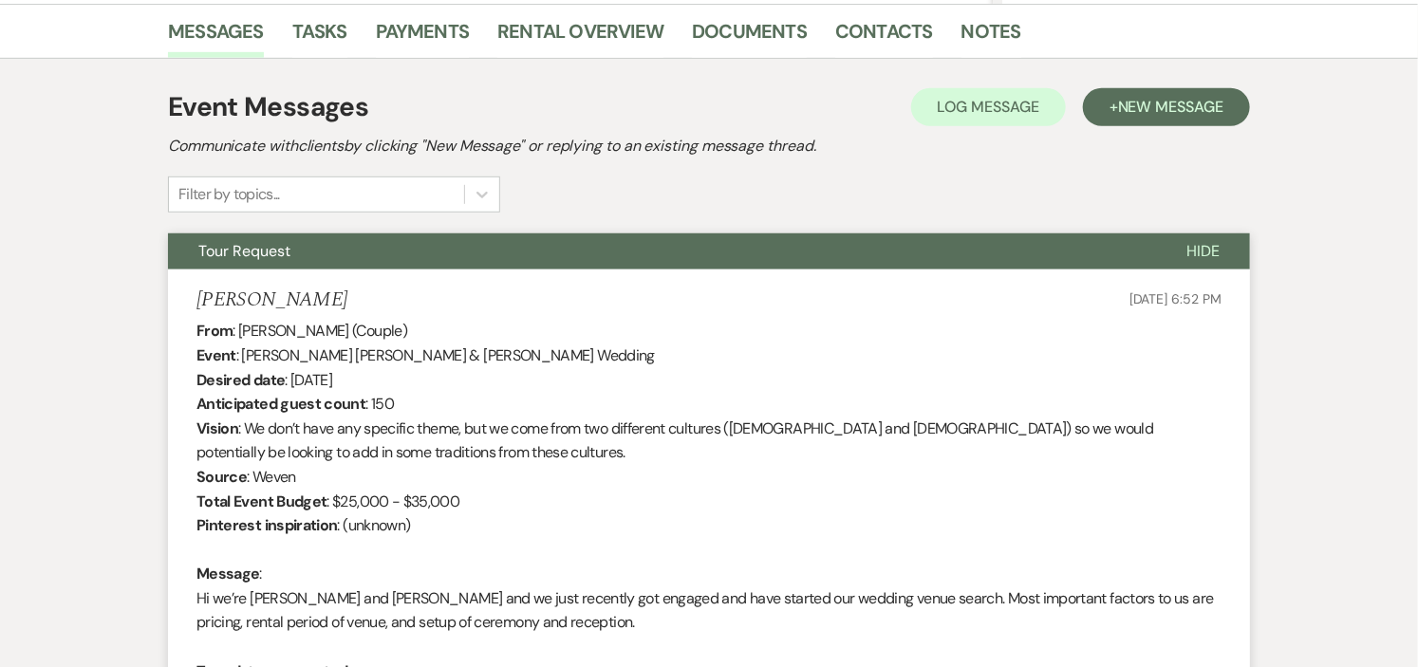
scroll to position [257, 0]
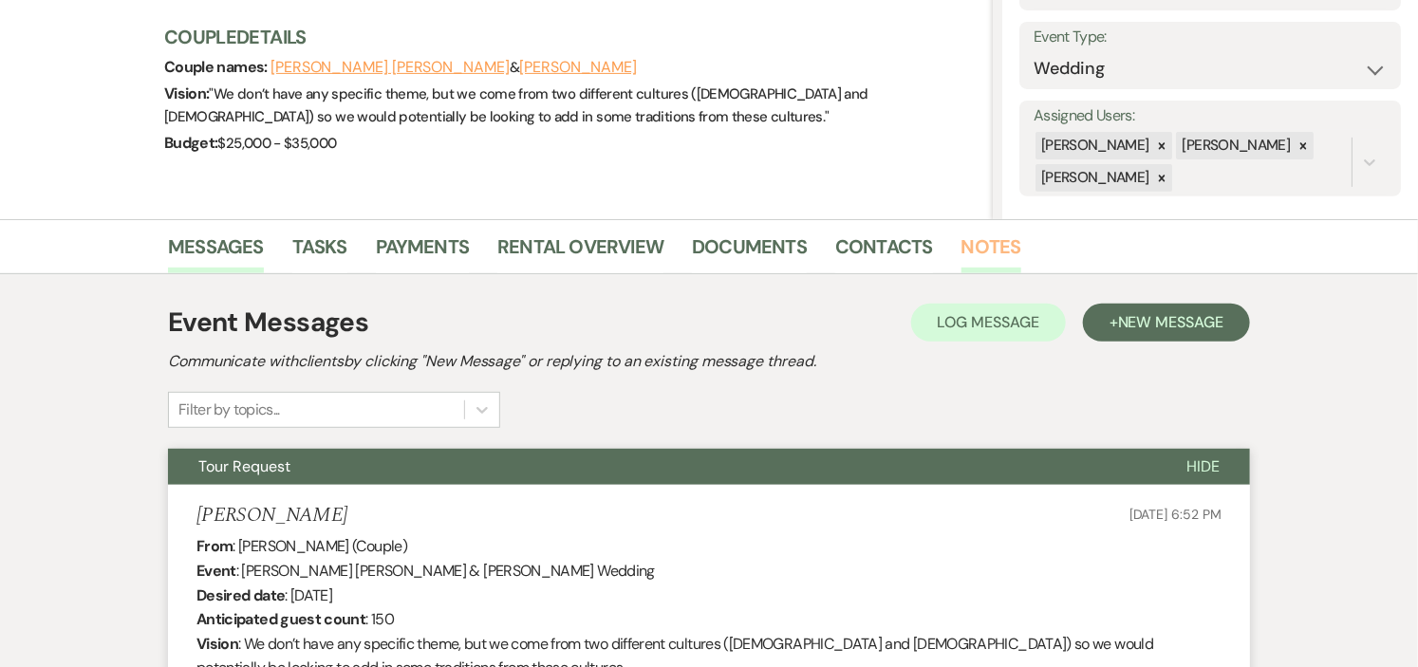
click at [979, 245] on link "Notes" at bounding box center [991, 253] width 60 height 42
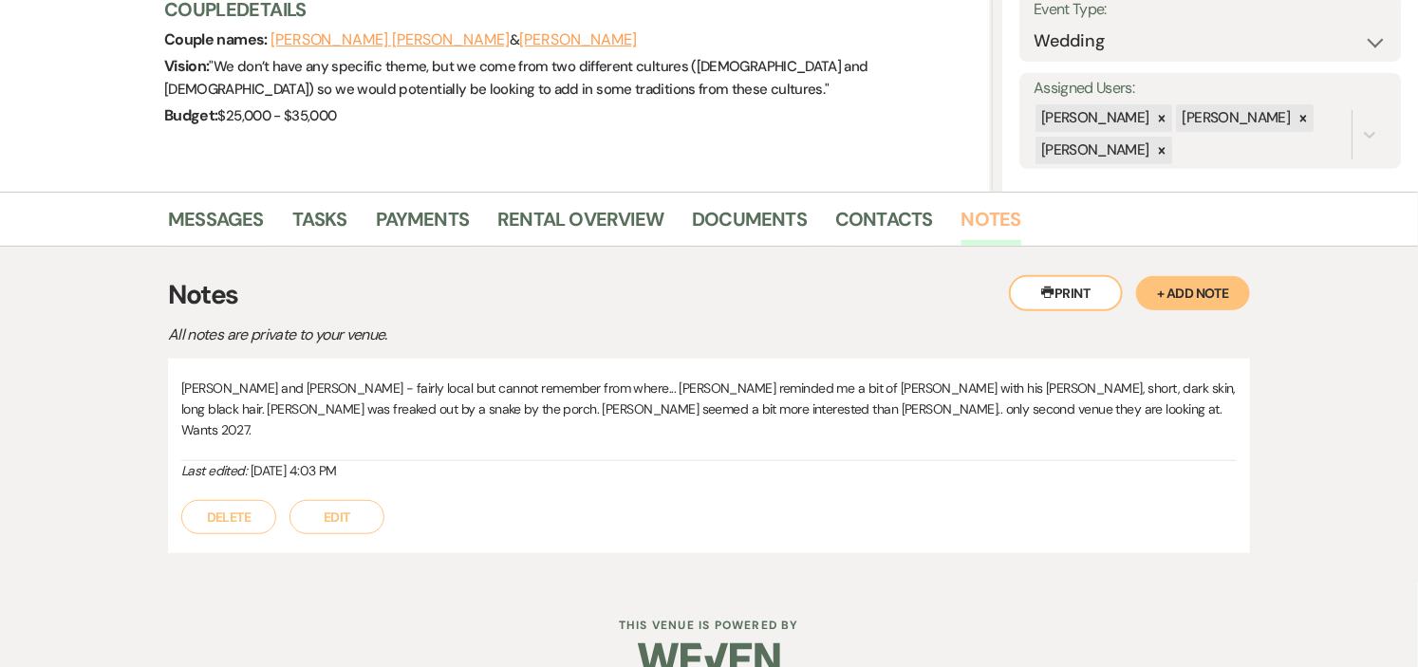
scroll to position [299, 0]
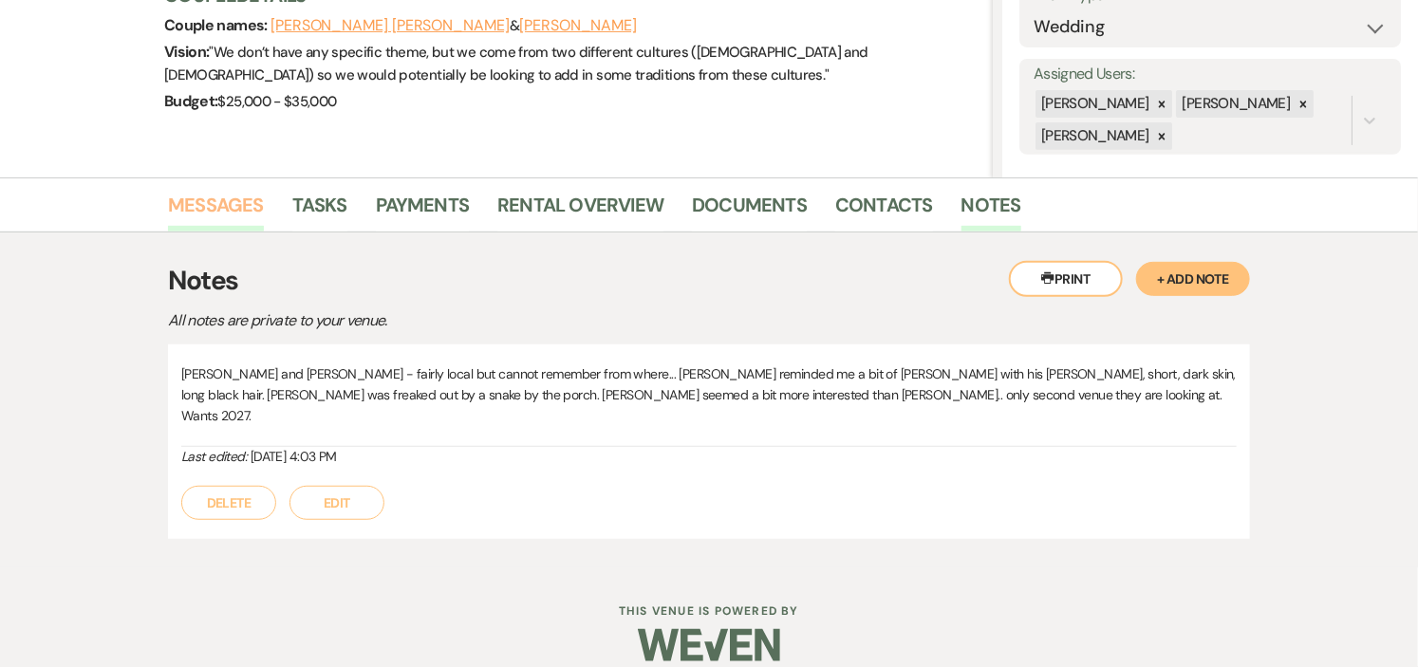
click at [231, 199] on link "Messages" at bounding box center [216, 211] width 96 height 42
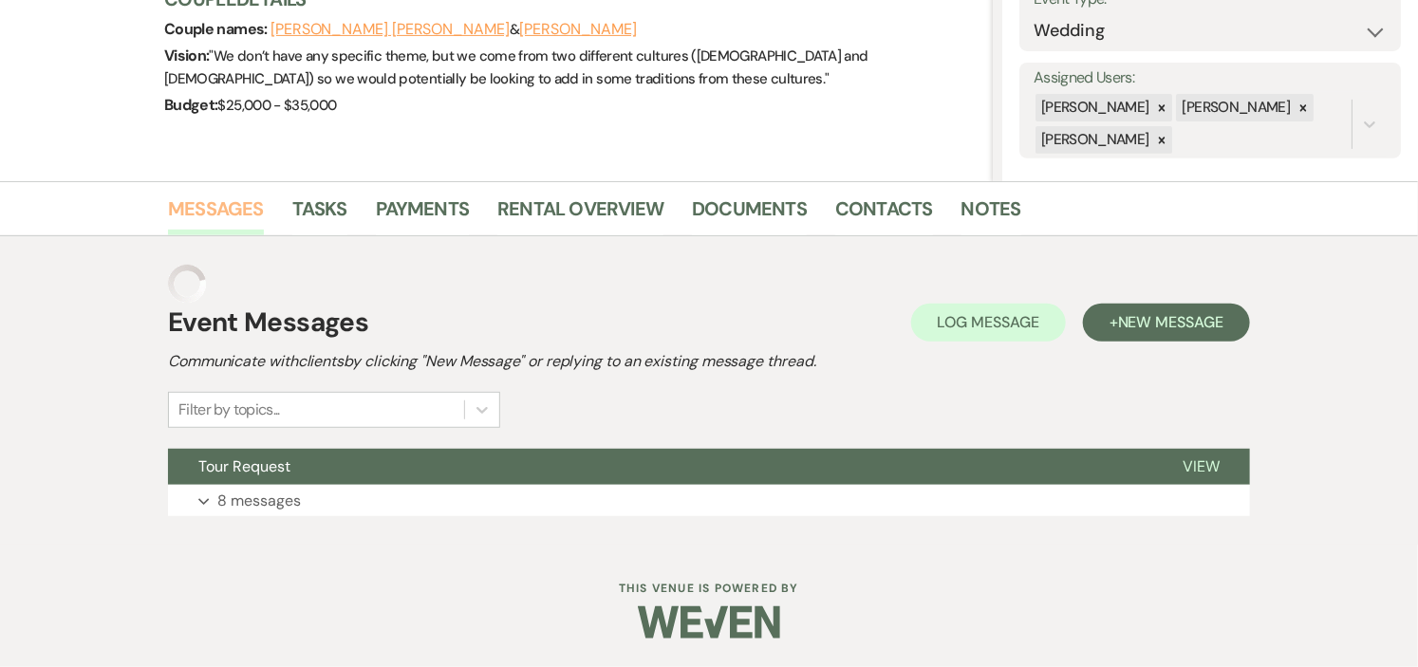
scroll to position [257, 0]
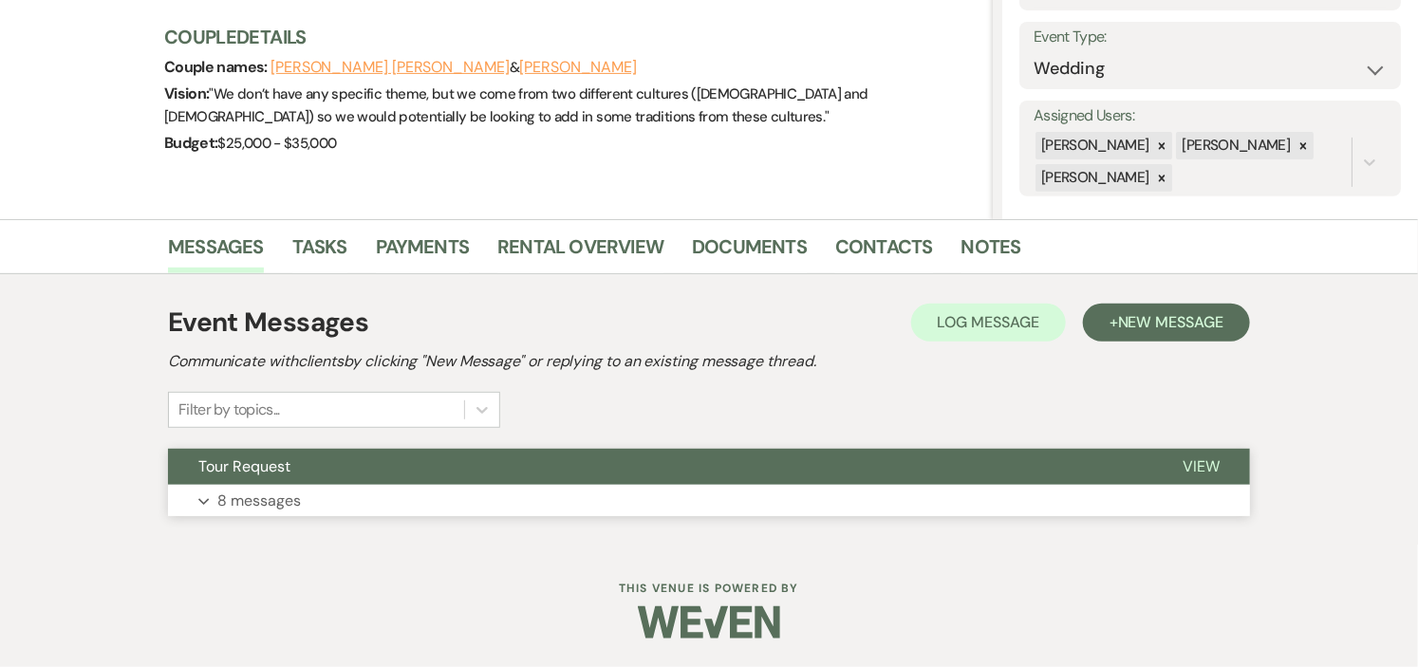
click at [694, 476] on button "Tour Request" at bounding box center [660, 467] width 984 height 36
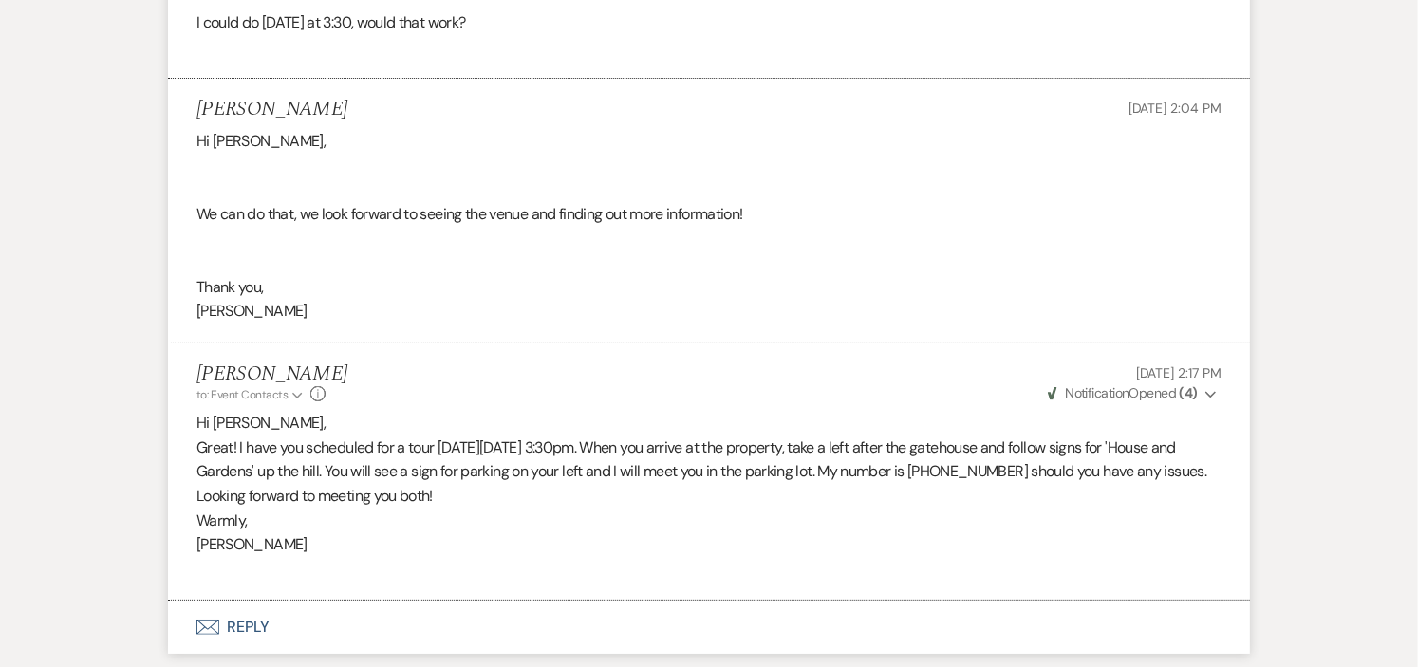
scroll to position [3214, 0]
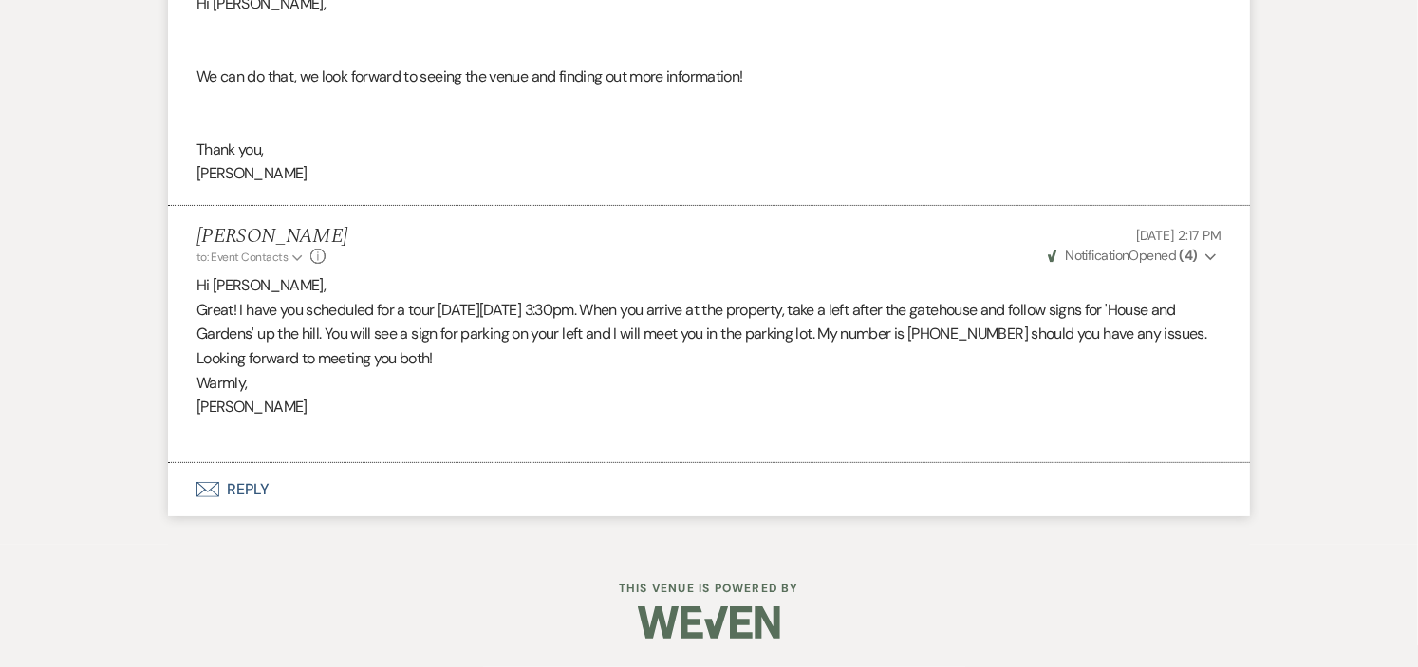
click at [256, 484] on button "Envelope Reply" at bounding box center [709, 489] width 1082 height 53
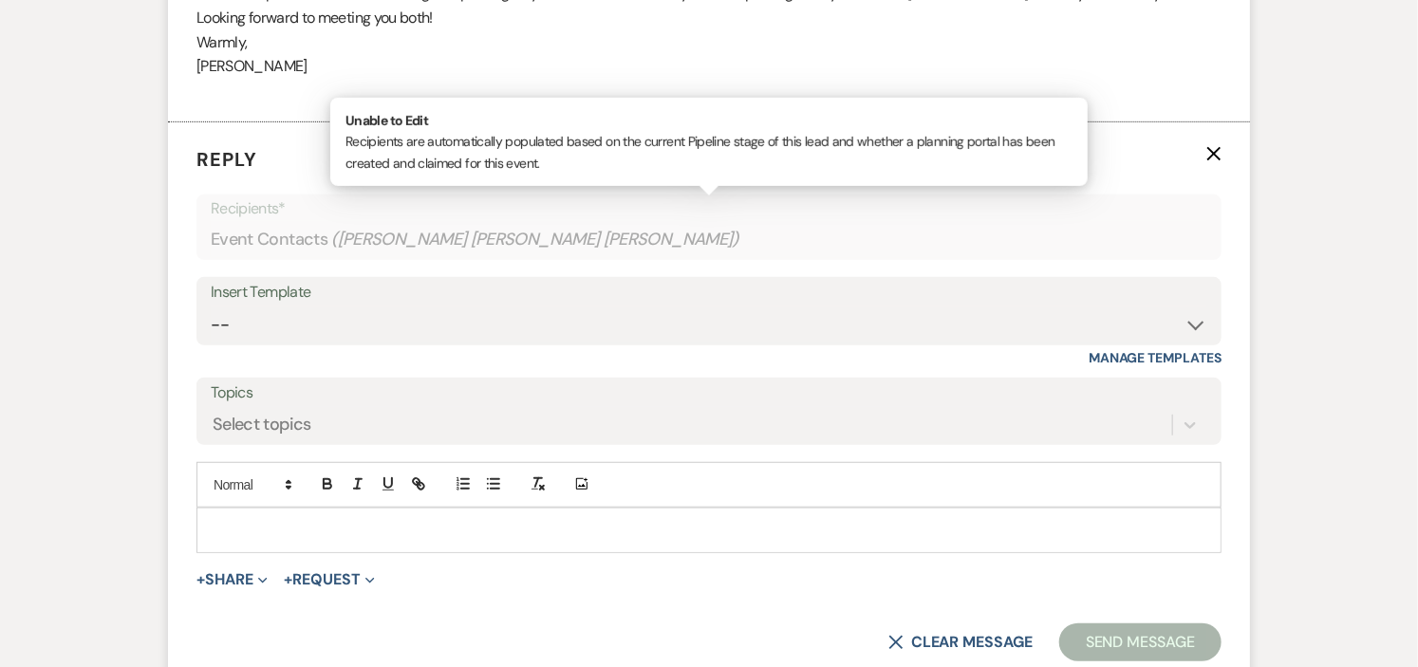
scroll to position [3626, 0]
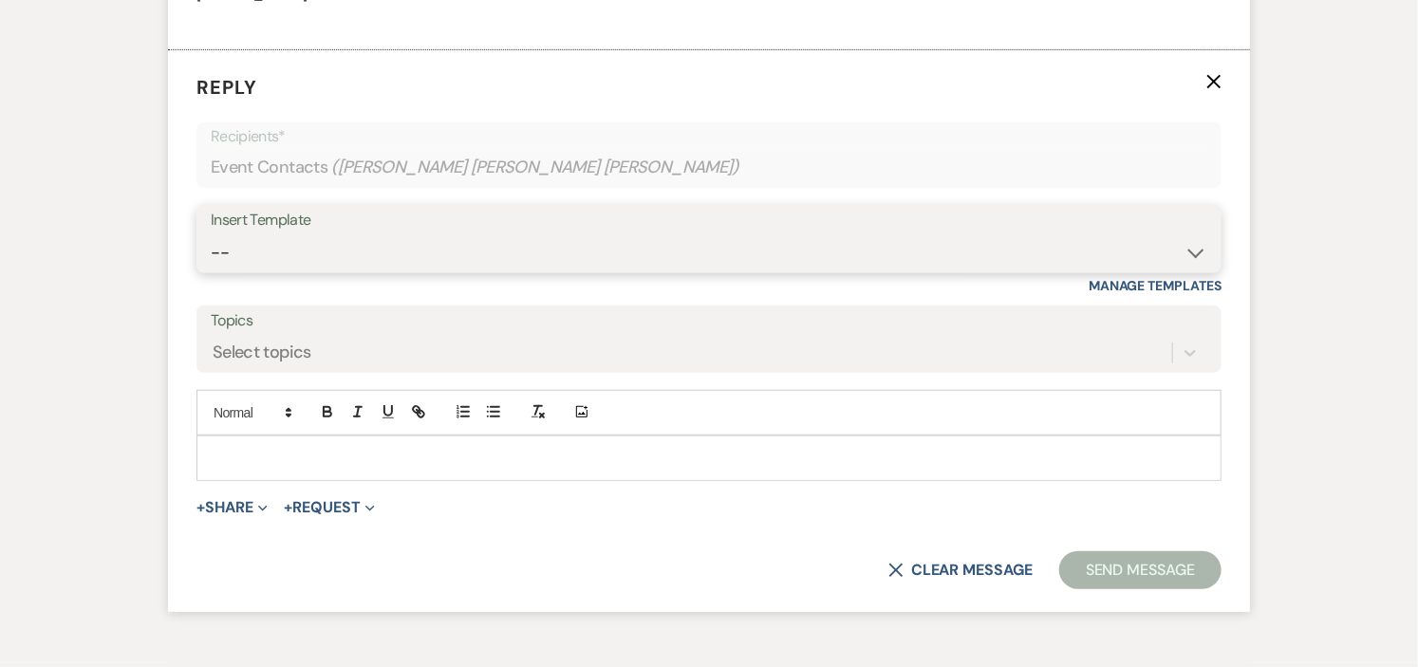
click at [1191, 259] on select "-- Weven Planning Portal Introduction (Booked Events) Initial Inquiry Response …" at bounding box center [709, 252] width 996 height 37
select select "1000"
click at [211, 235] on select "-- Weven Planning Portal Introduction (Booked Events) Initial Inquiry Response …" at bounding box center [709, 252] width 996 height 37
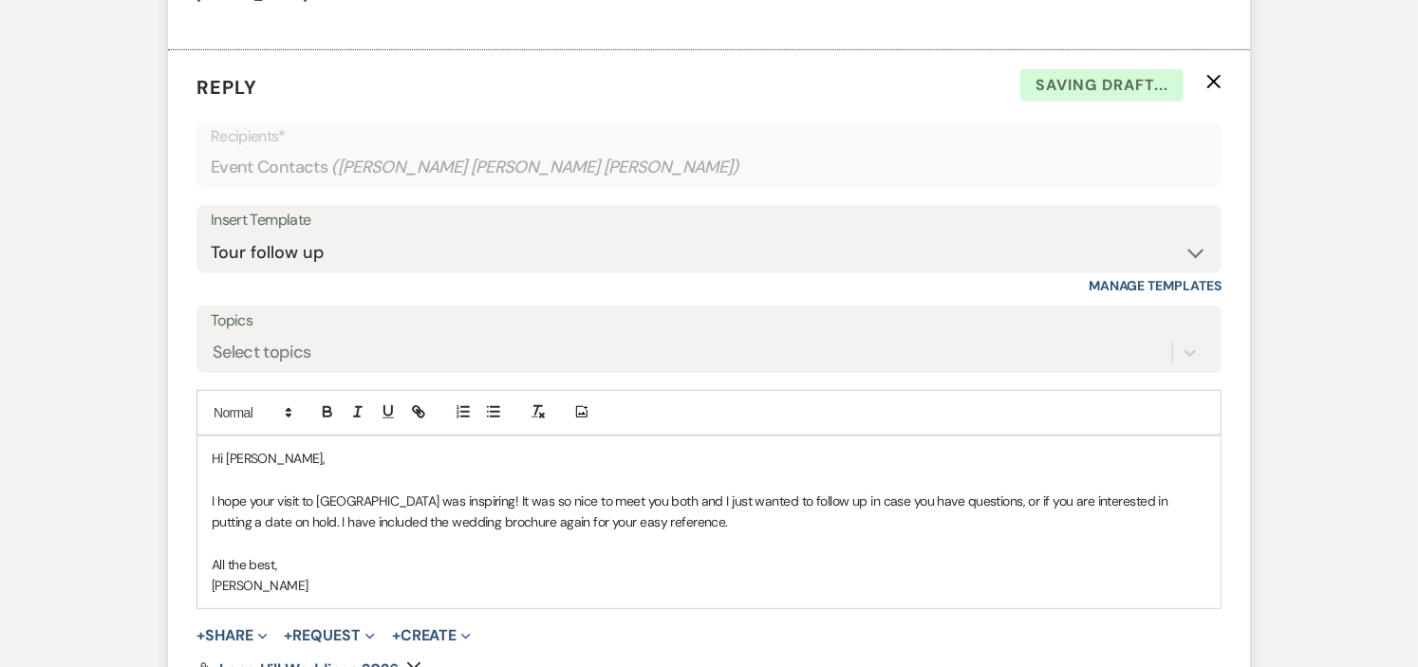
click at [328, 456] on p "Hi [PERSON_NAME]," at bounding box center [709, 458] width 994 height 21
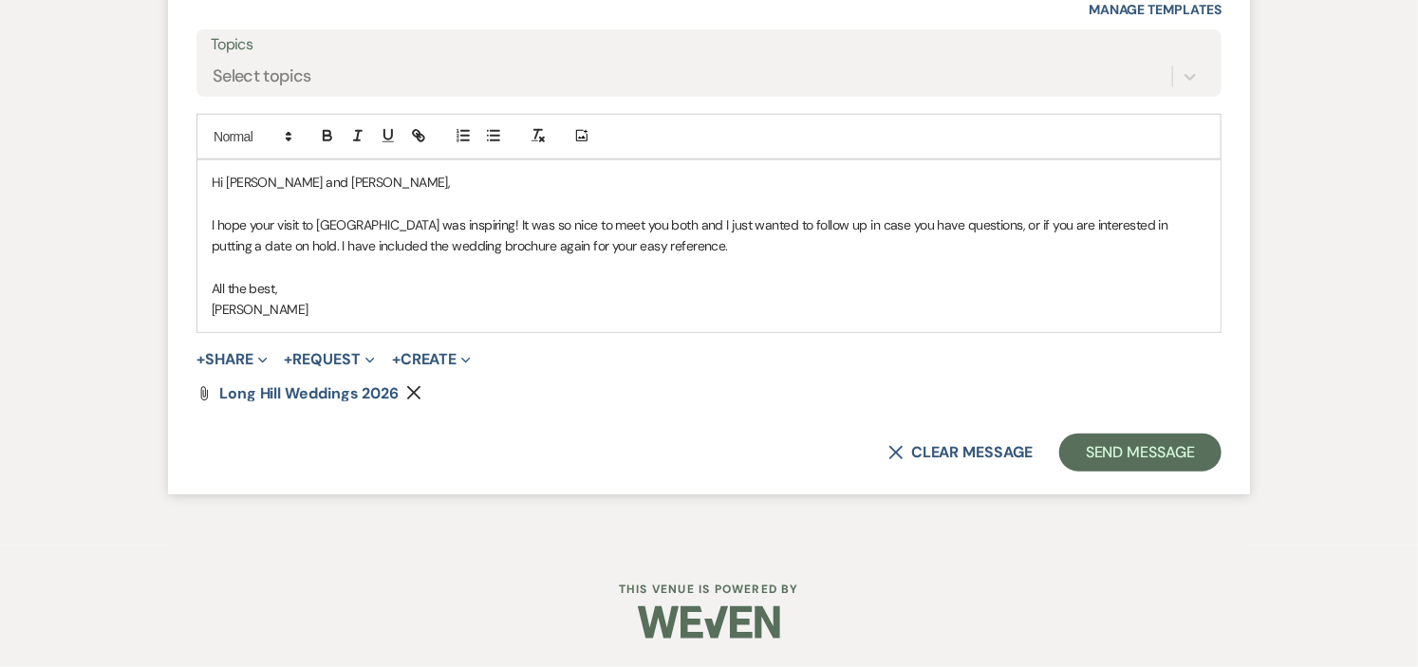
scroll to position [3904, 0]
click at [1112, 450] on button "Send Message" at bounding box center [1140, 453] width 162 height 38
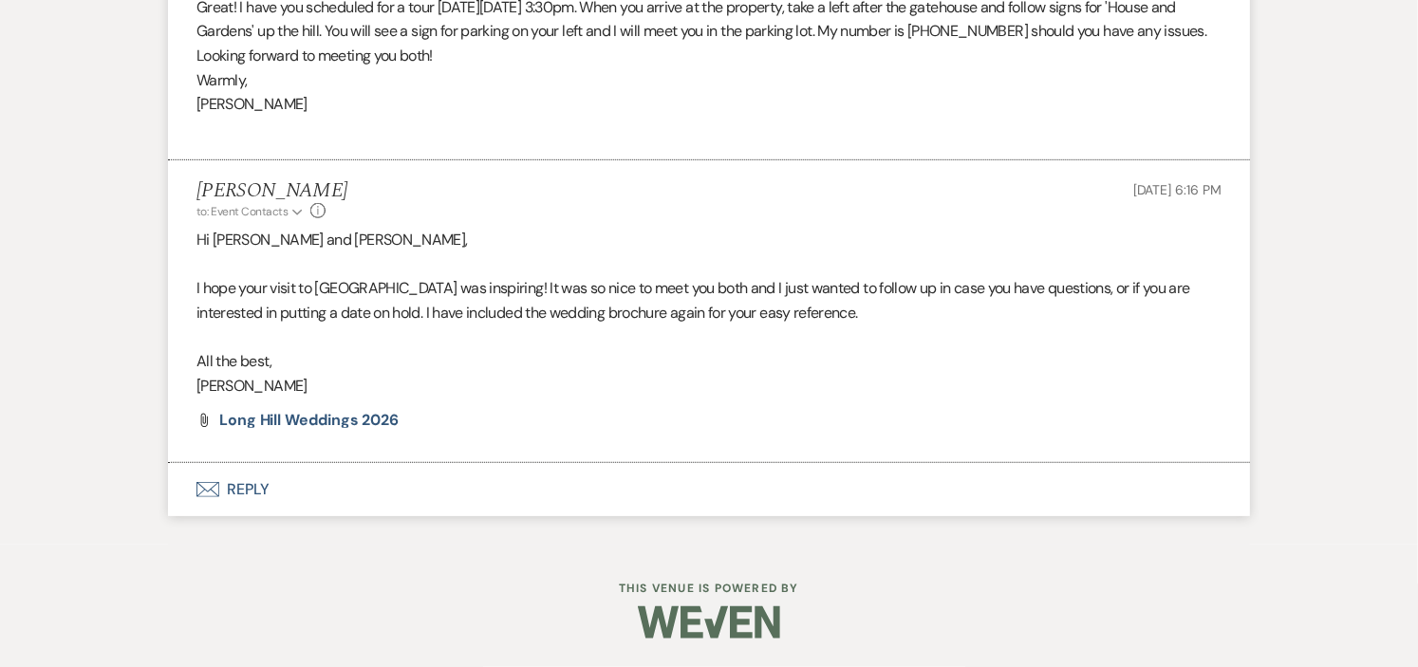
scroll to position [0, 0]
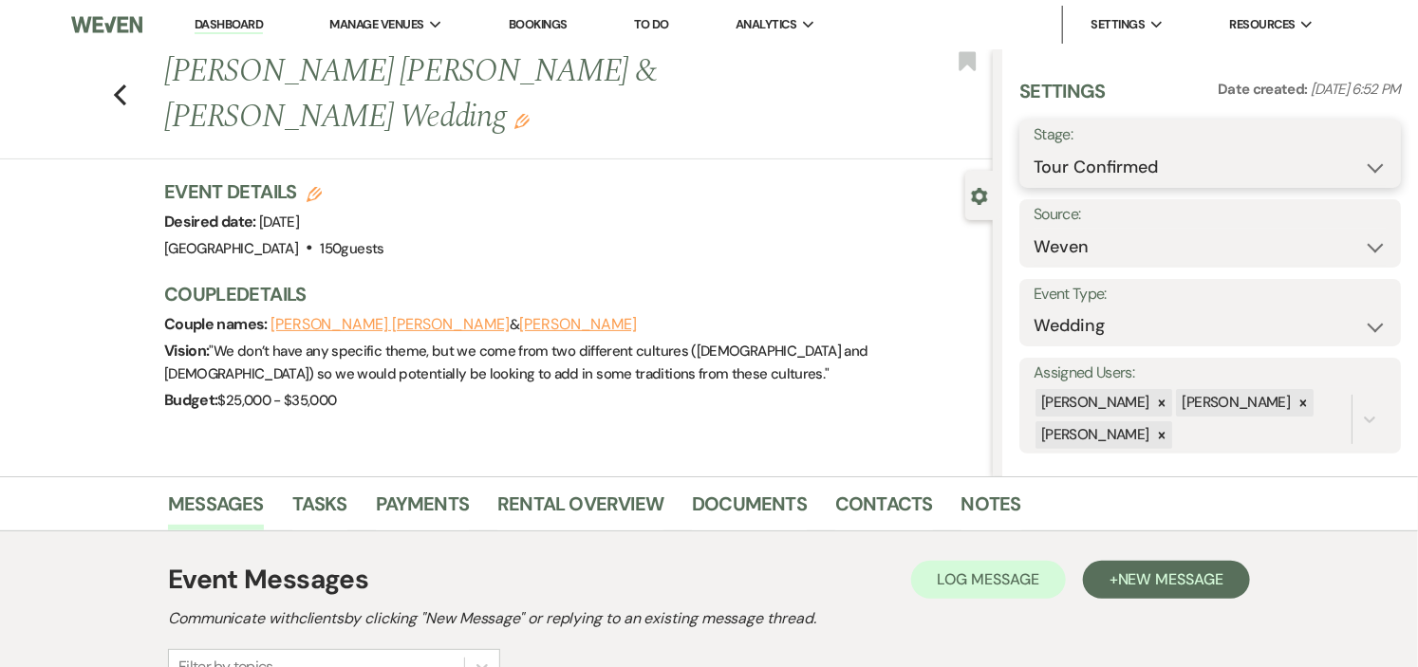
click at [1350, 164] on select "Inquiry Follow Up Tour Requested Tour Confirmed Toured Proposal Sent Booked Lost" at bounding box center [1209, 167] width 353 height 37
select select "5"
click at [1033, 149] on select "Inquiry Follow Up Tour Requested Tour Confirmed Toured Proposal Sent Booked Lost" at bounding box center [1209, 167] width 353 height 37
click at [1347, 149] on button "Save" at bounding box center [1361, 154] width 79 height 38
click at [222, 21] on link "Dashboard" at bounding box center [229, 25] width 68 height 18
